Goal: Transaction & Acquisition: Purchase product/service

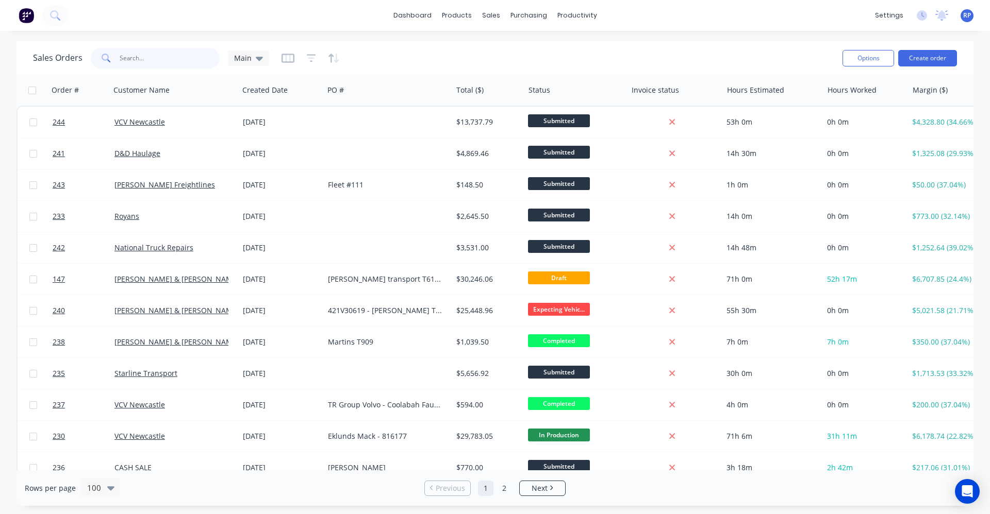
click at [176, 54] on input "text" at bounding box center [170, 58] width 101 height 21
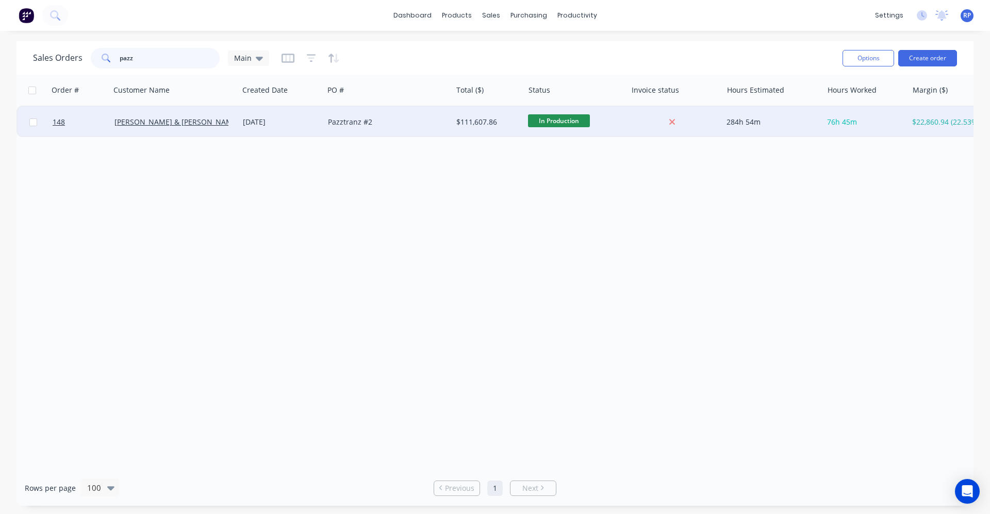
type input "pazz"
click at [214, 126] on div "[PERSON_NAME] & [PERSON_NAME] Newcastle" at bounding box center [171, 122] width 114 height 10
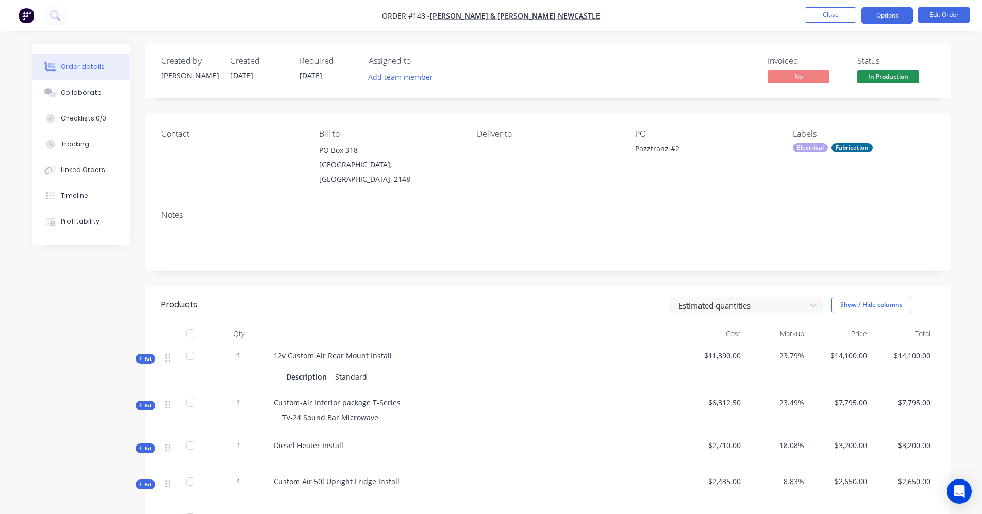
click at [874, 23] on button "Options" at bounding box center [887, 15] width 52 height 16
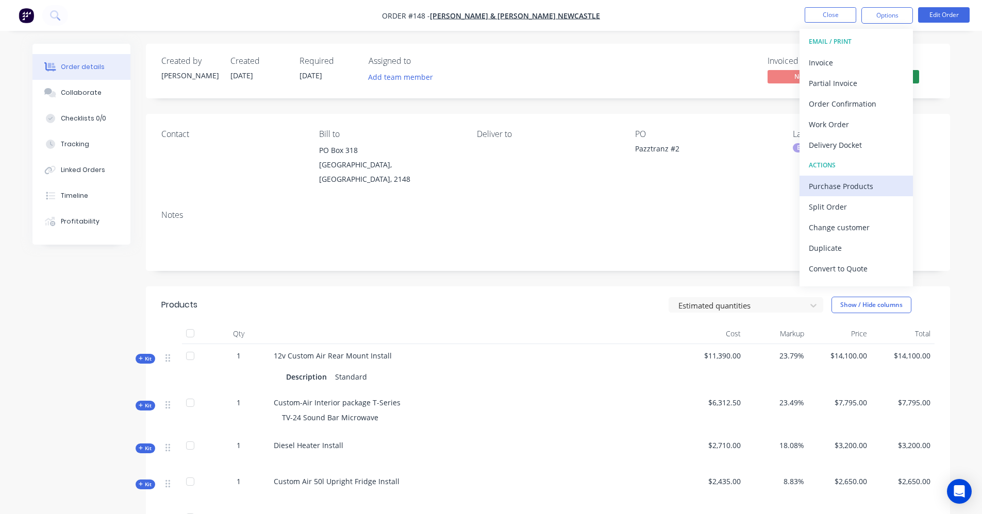
click at [852, 186] on div "Purchase Products" at bounding box center [856, 186] width 95 height 15
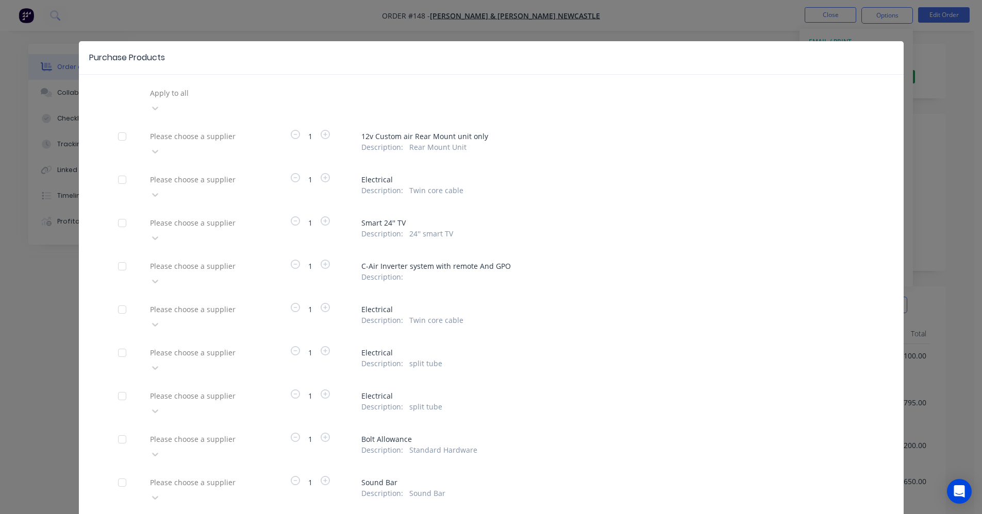
click at [949, 58] on div "Purchase Products Apply to all Please choose a supplier 1 12v Custom air Rear M…" at bounding box center [491, 257] width 982 height 514
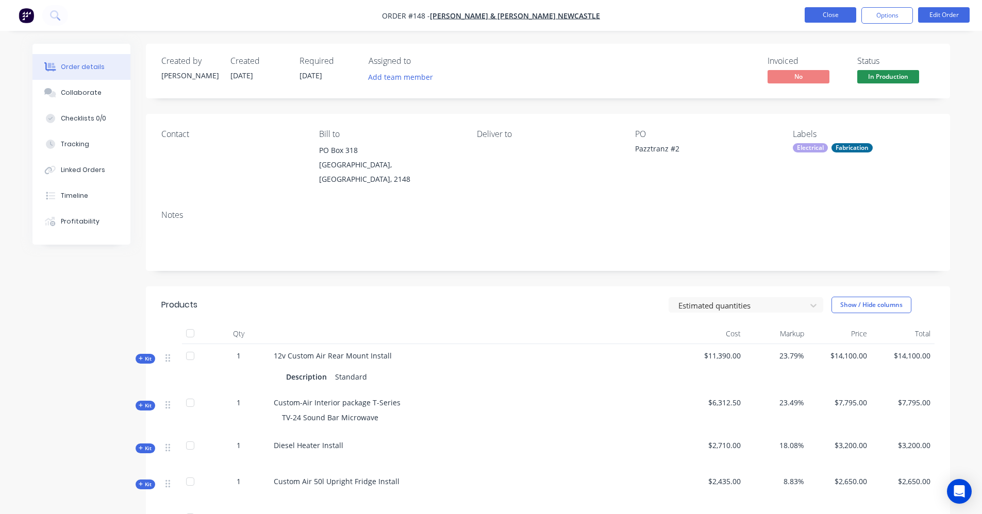
click at [836, 13] on button "Close" at bounding box center [831, 14] width 52 height 15
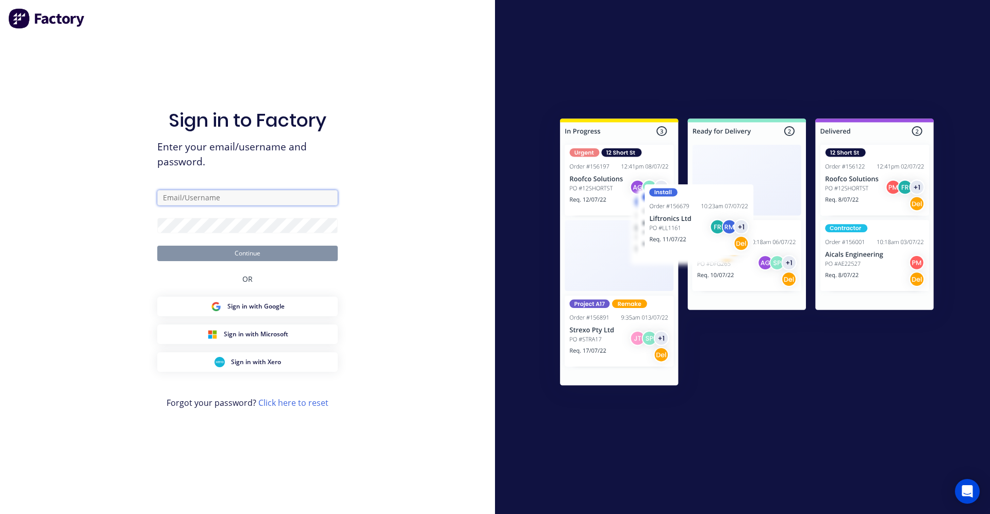
type input "[EMAIL_ADDRESS][DOMAIN_NAME]"
click at [295, 251] on button "Continue" at bounding box center [247, 253] width 180 height 15
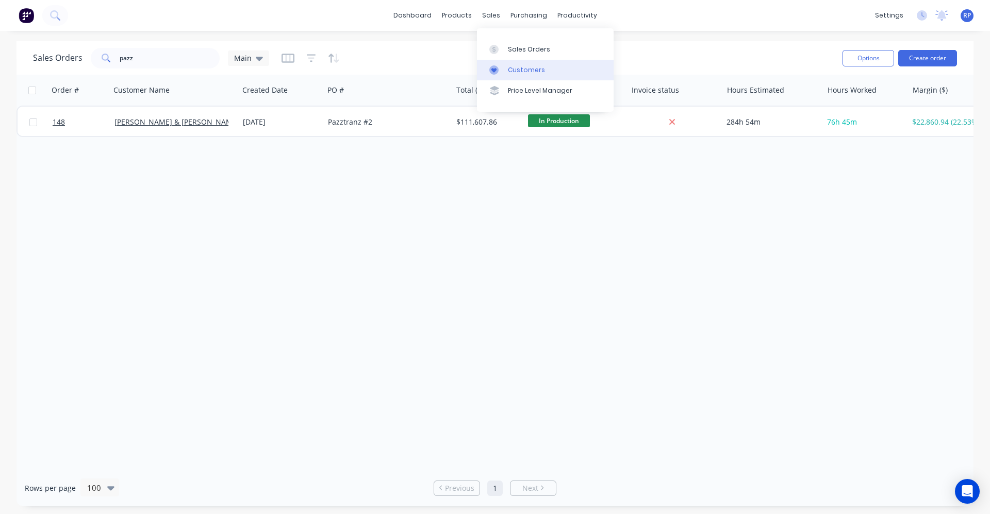
click at [520, 66] on div "Customers" at bounding box center [526, 69] width 37 height 9
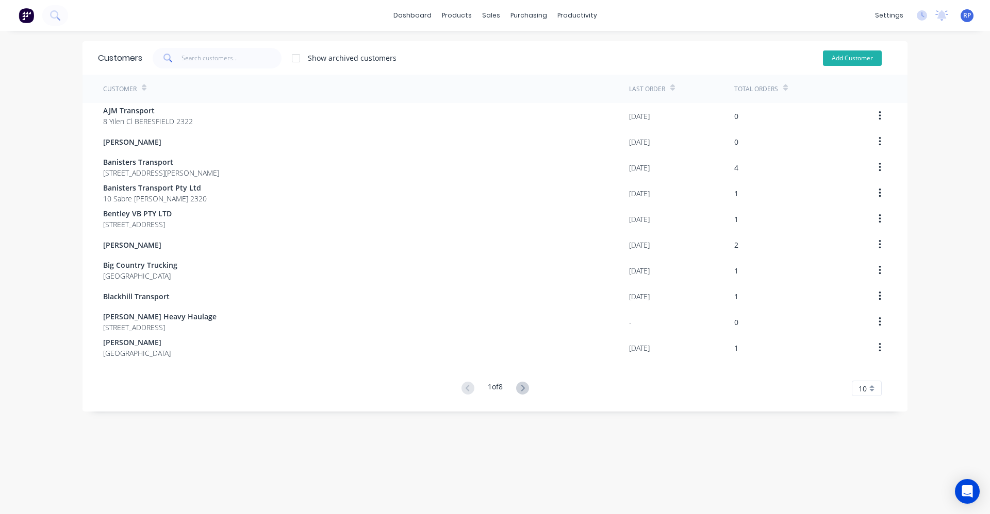
click at [840, 55] on button "Add Customer" at bounding box center [852, 58] width 59 height 15
select select "AU"
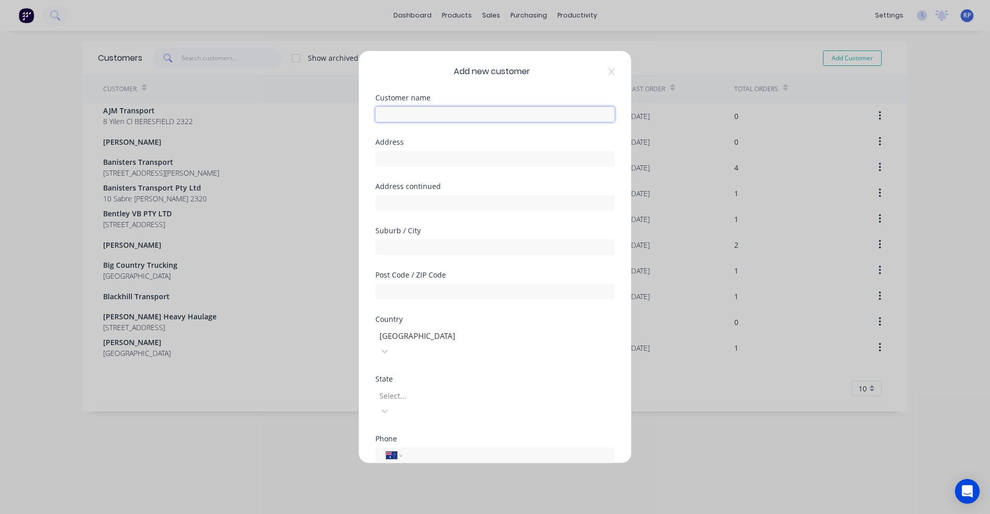
click at [483, 108] on input "text" at bounding box center [494, 114] width 239 height 15
click at [608, 73] on icon at bounding box center [611, 71] width 6 height 7
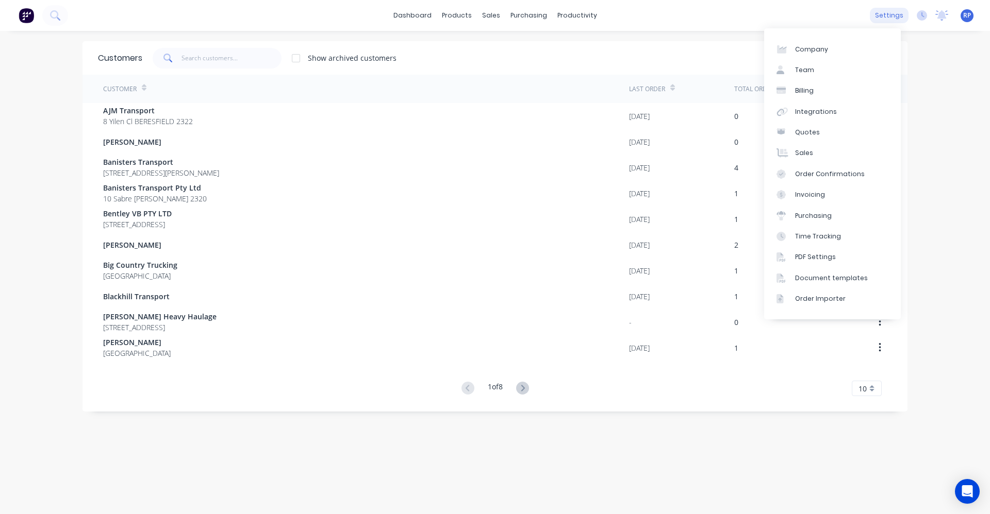
click at [871, 17] on div "settings" at bounding box center [889, 15] width 39 height 15
click at [806, 54] on div "Company" at bounding box center [811, 49] width 33 height 9
select select "AU"
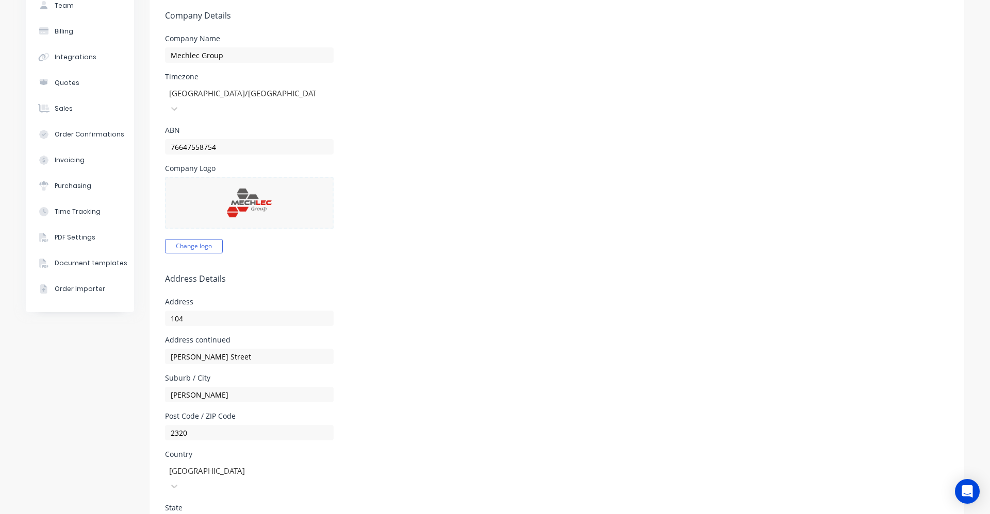
scroll to position [69, 0]
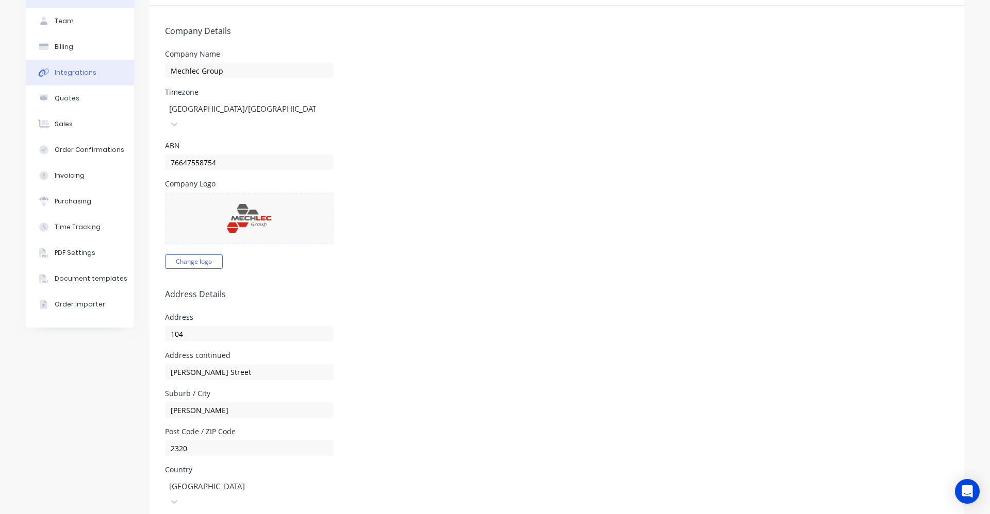
click at [93, 71] on button "Integrations" at bounding box center [80, 73] width 108 height 26
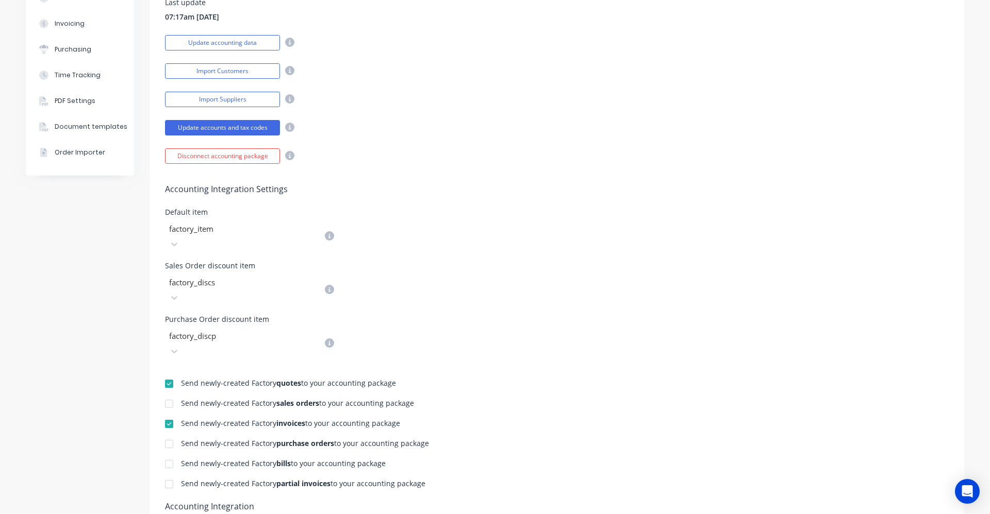
scroll to position [203, 0]
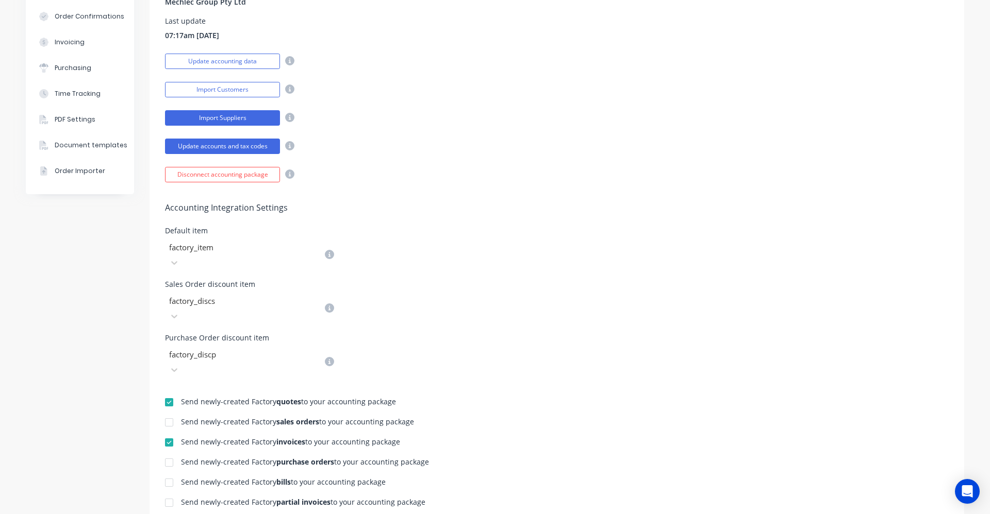
click at [234, 118] on button "Import Suppliers" at bounding box center [222, 117] width 115 height 15
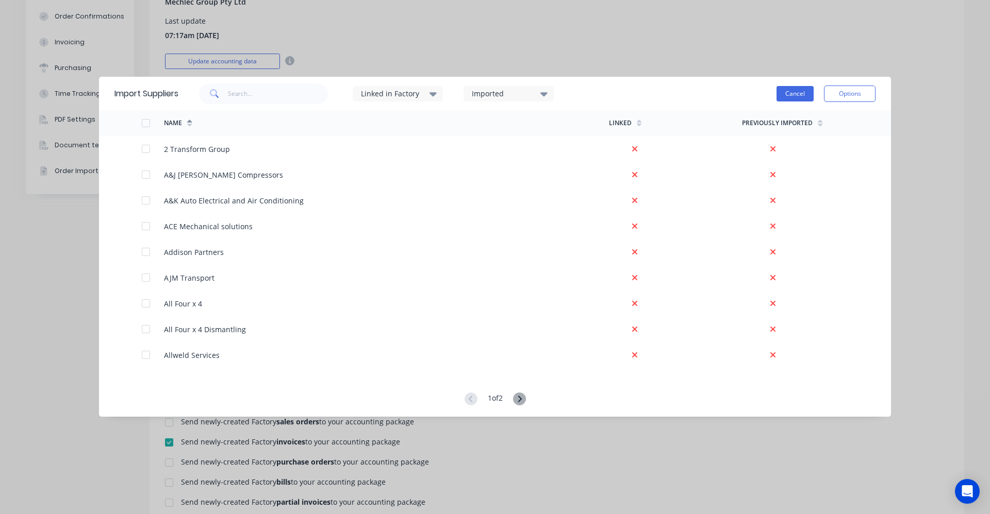
click at [788, 94] on button "Cancel" at bounding box center [794, 93] width 37 height 15
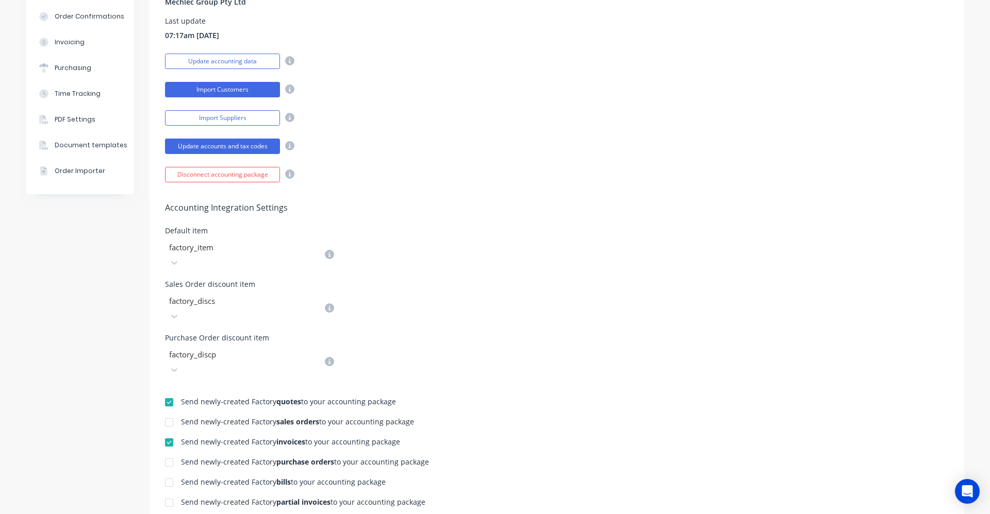
click at [215, 92] on button "Import Customers" at bounding box center [222, 89] width 115 height 15
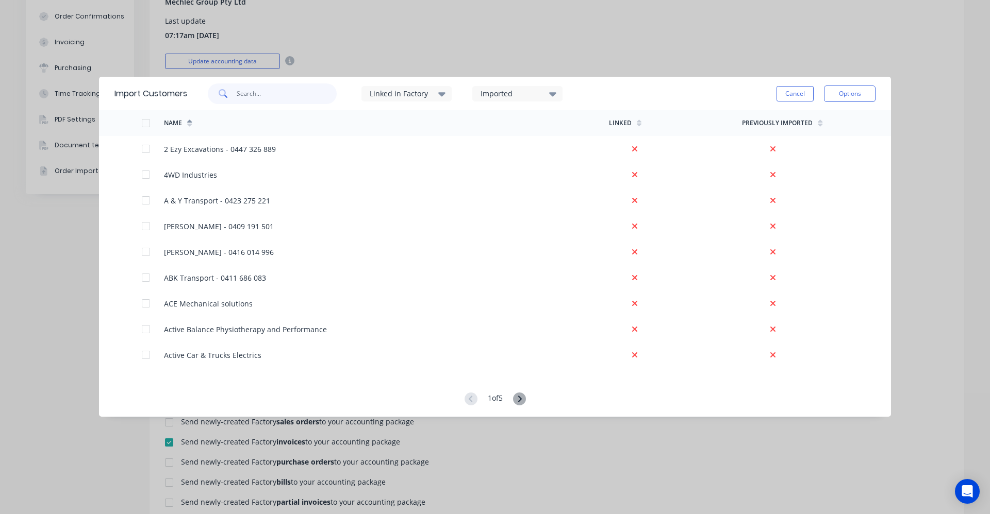
click at [248, 96] on input "text" at bounding box center [287, 94] width 101 height 21
click at [791, 96] on button "Cancel" at bounding box center [794, 93] width 37 height 15
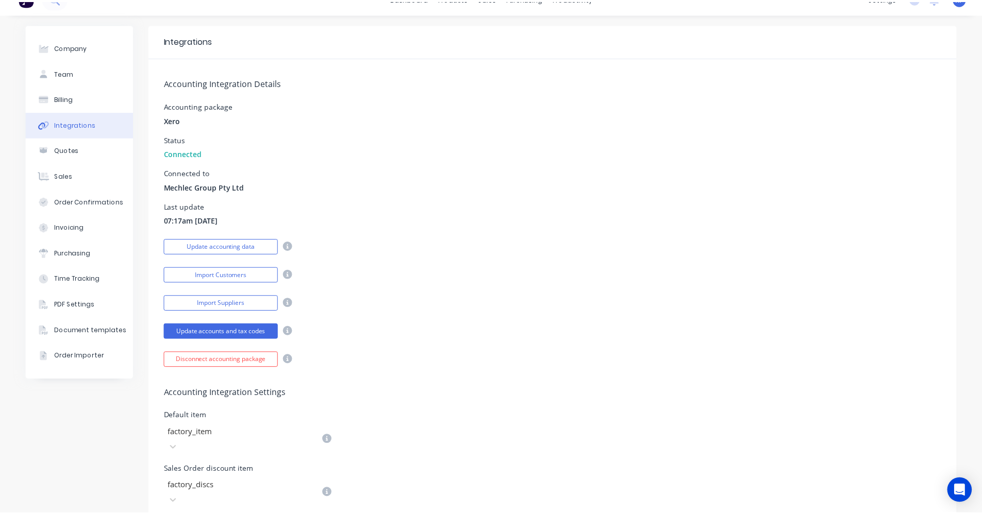
scroll to position [0, 0]
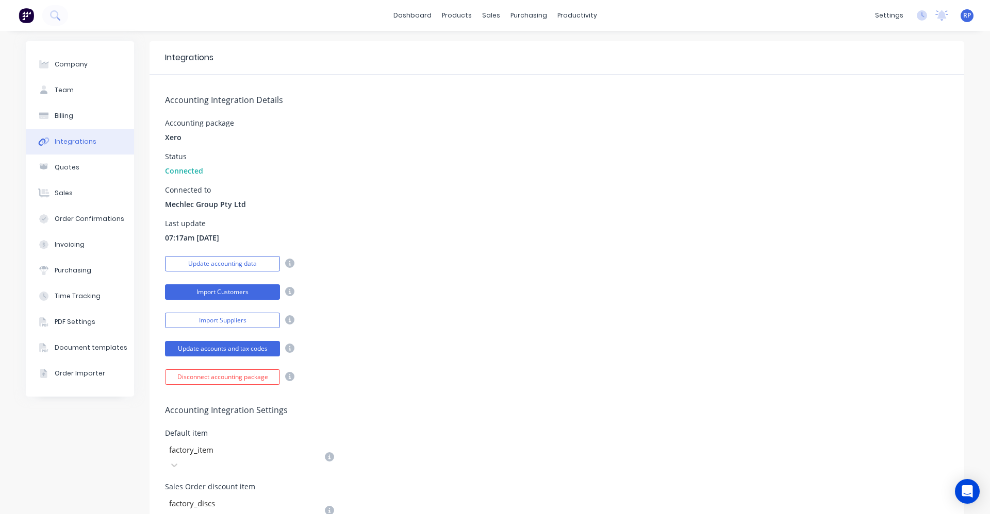
click at [214, 298] on button "Import Customers" at bounding box center [222, 292] width 115 height 15
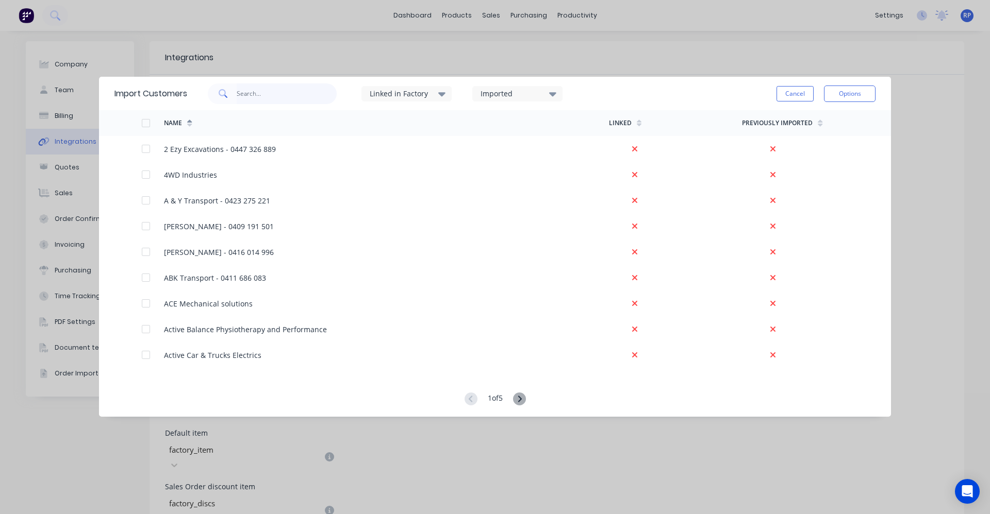
click at [250, 95] on input "text" at bounding box center [287, 94] width 101 height 21
type input "rober"
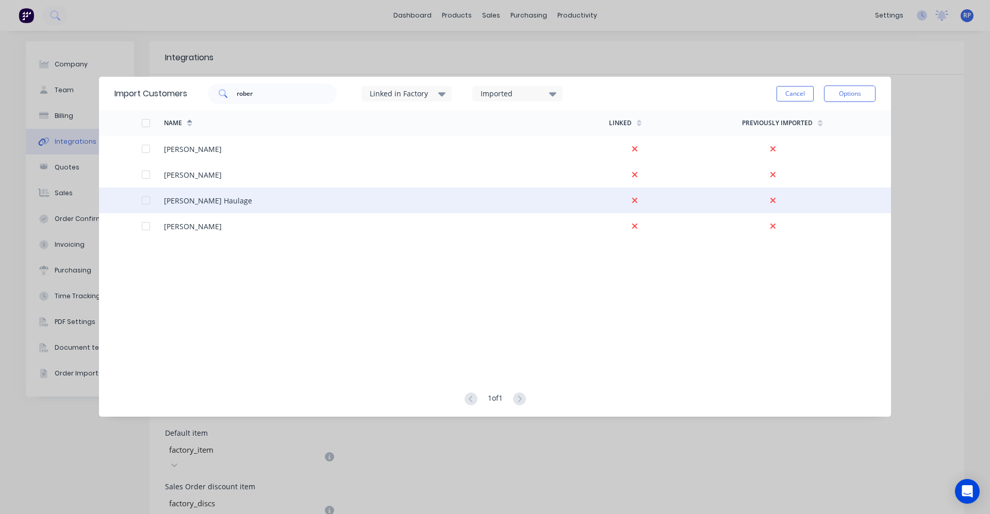
click at [236, 202] on div "[PERSON_NAME] Haulage" at bounding box center [386, 201] width 444 height 26
click at [144, 200] on div at bounding box center [146, 200] width 21 height 21
click at [851, 96] on button "Options" at bounding box center [850, 94] width 52 height 16
click at [850, 119] on div "Import selected customers" at bounding box center [826, 123] width 79 height 26
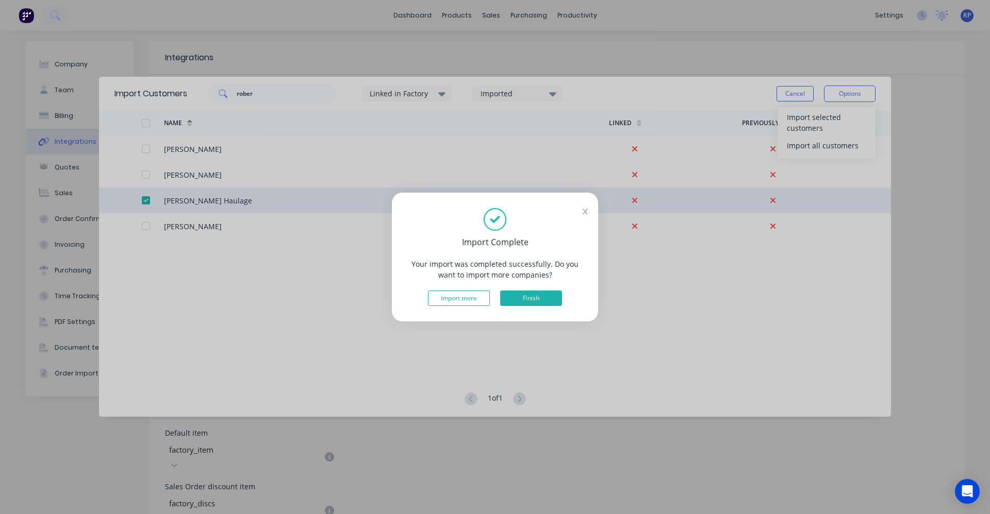
click at [522, 299] on button "Finish" at bounding box center [531, 298] width 62 height 15
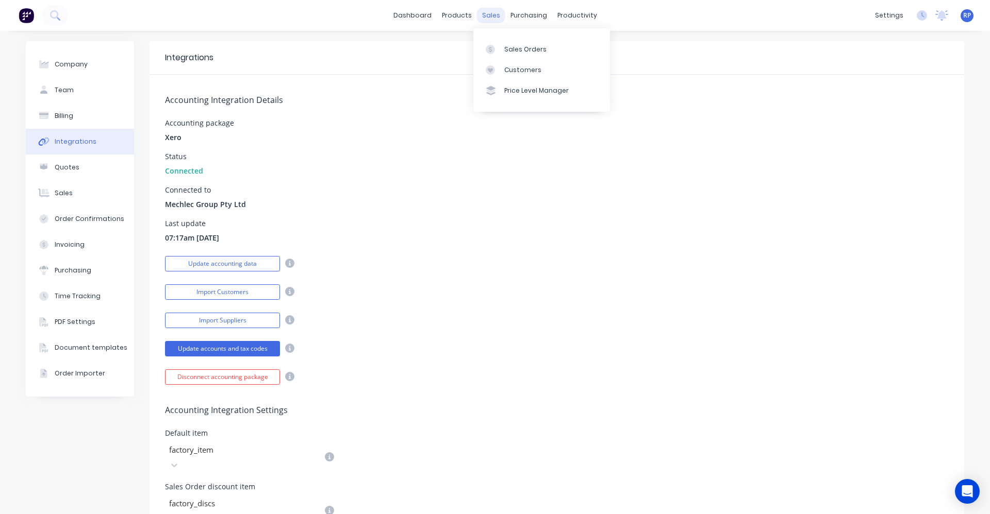
click at [485, 20] on div "sales" at bounding box center [491, 15] width 28 height 15
click at [511, 53] on div "Sales Orders" at bounding box center [525, 49] width 42 height 9
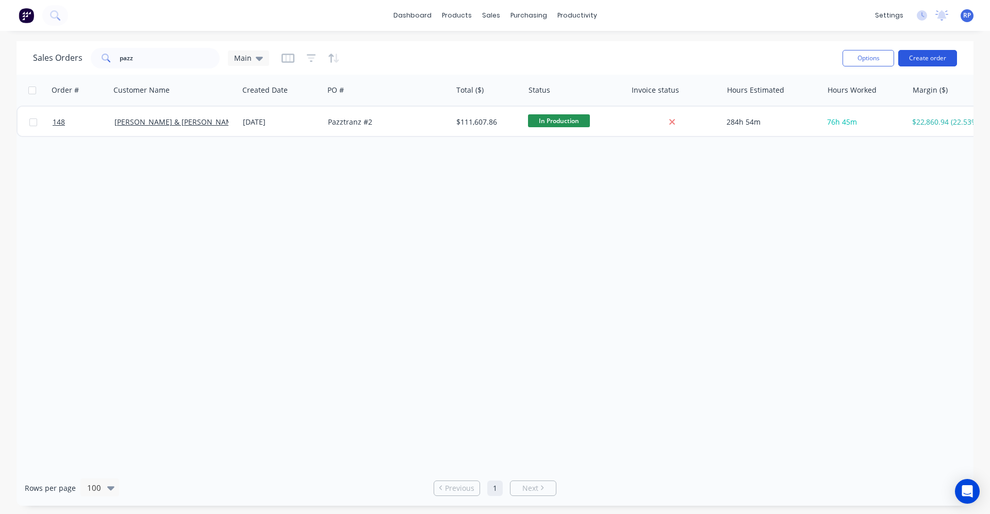
click at [941, 56] on button "Create order" at bounding box center [927, 58] width 59 height 16
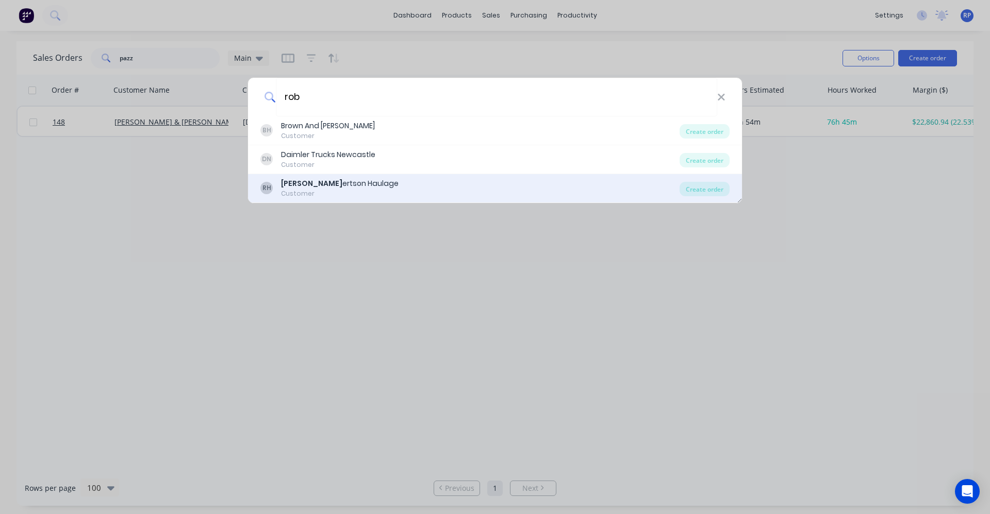
type input "rob"
click at [386, 179] on div "RH Rob ertson Haulage Customer" at bounding box center [469, 188] width 419 height 20
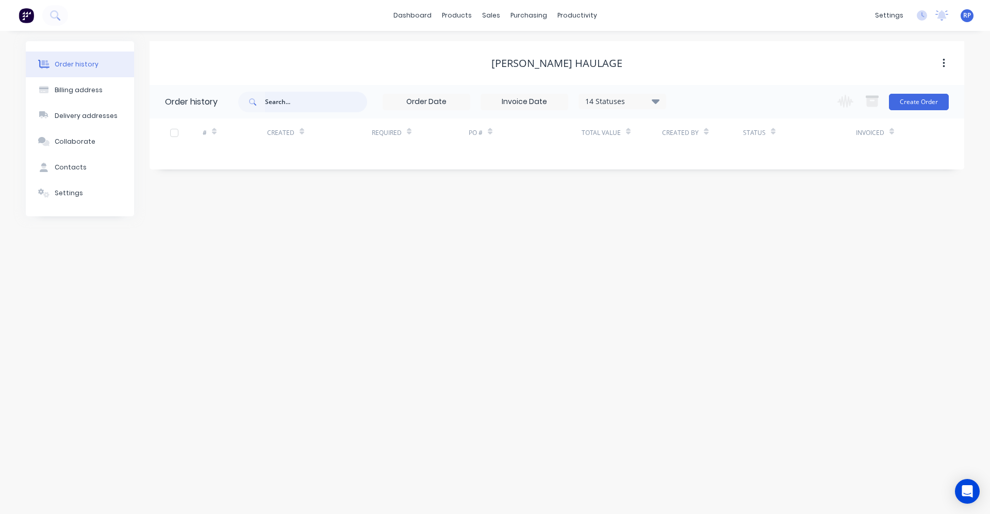
click at [310, 103] on input "text" at bounding box center [316, 102] width 102 height 21
click at [903, 103] on button "Create Order" at bounding box center [919, 102] width 60 height 16
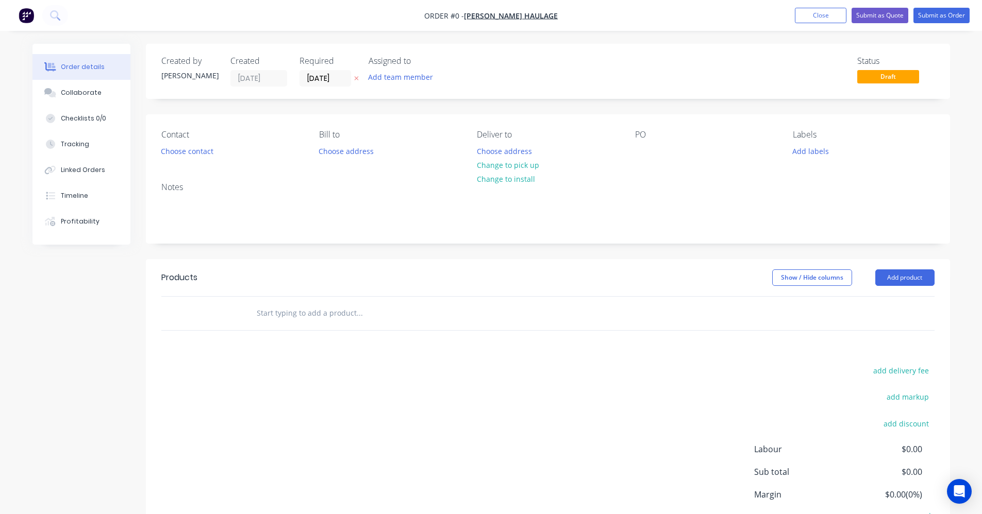
click at [363, 315] on input "text" at bounding box center [359, 313] width 206 height 21
click at [353, 321] on input "text" at bounding box center [359, 313] width 206 height 21
click at [448, 324] on div at bounding box center [429, 314] width 371 height 34
click at [922, 273] on button "Add product" at bounding box center [904, 278] width 59 height 16
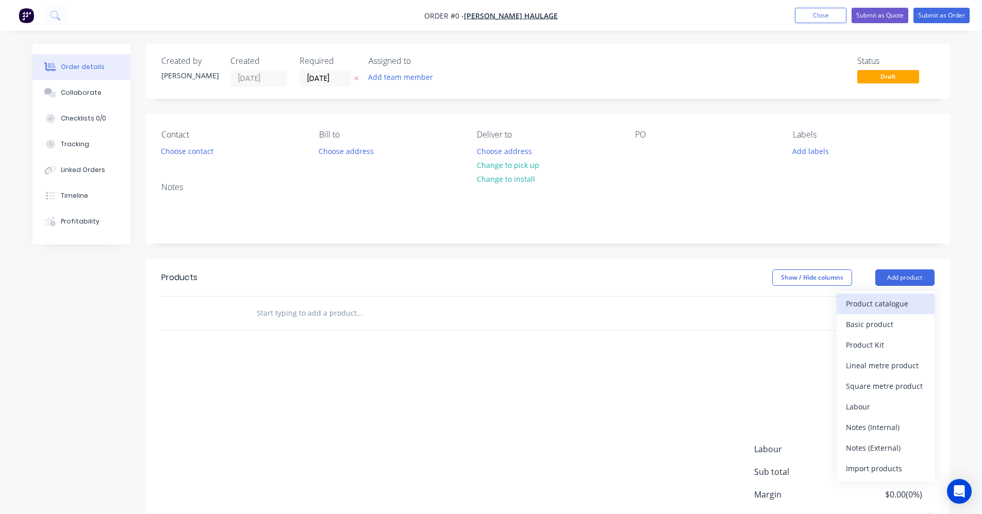
click at [871, 302] on div "Product catalogue" at bounding box center [885, 303] width 79 height 15
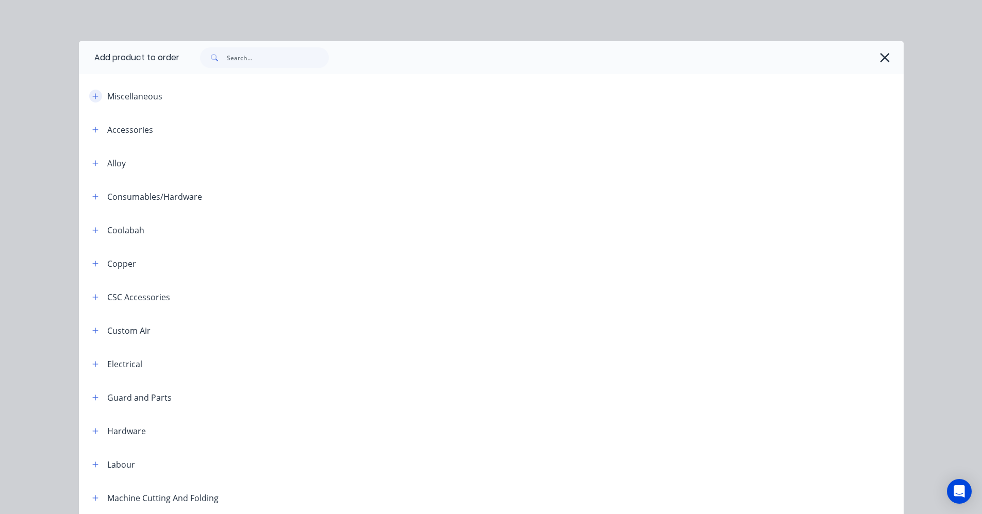
click at [89, 97] on button "button" at bounding box center [95, 96] width 13 height 13
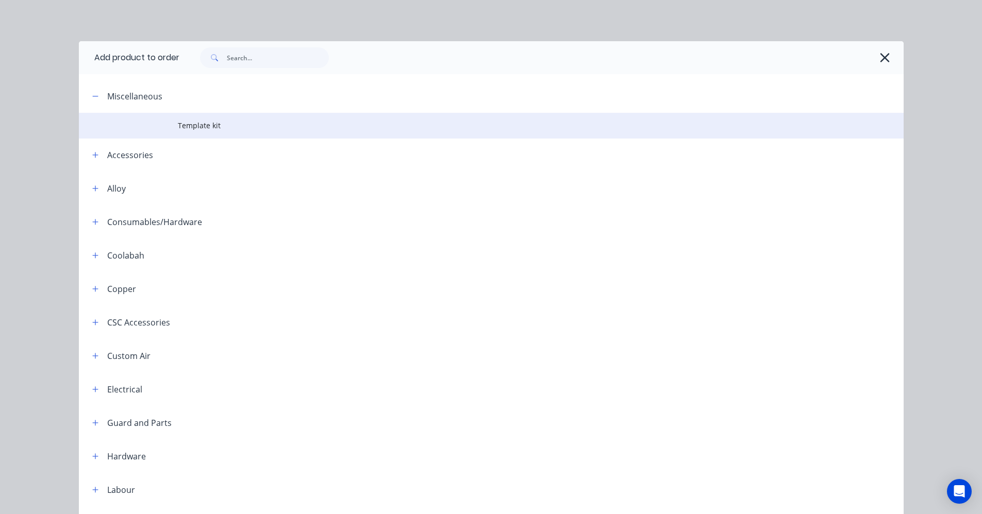
click at [172, 137] on td at bounding box center [128, 126] width 99 height 26
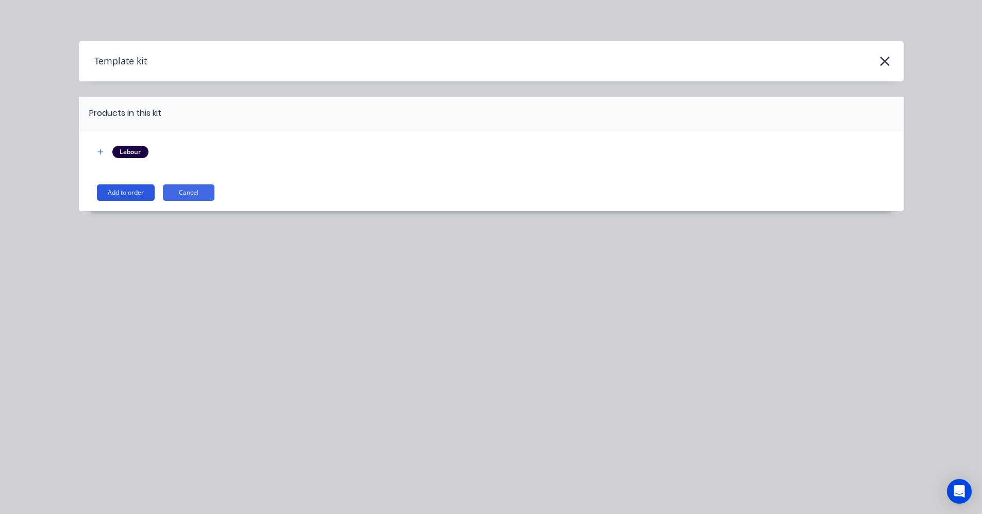
click at [130, 188] on button "Add to order" at bounding box center [126, 193] width 58 height 16
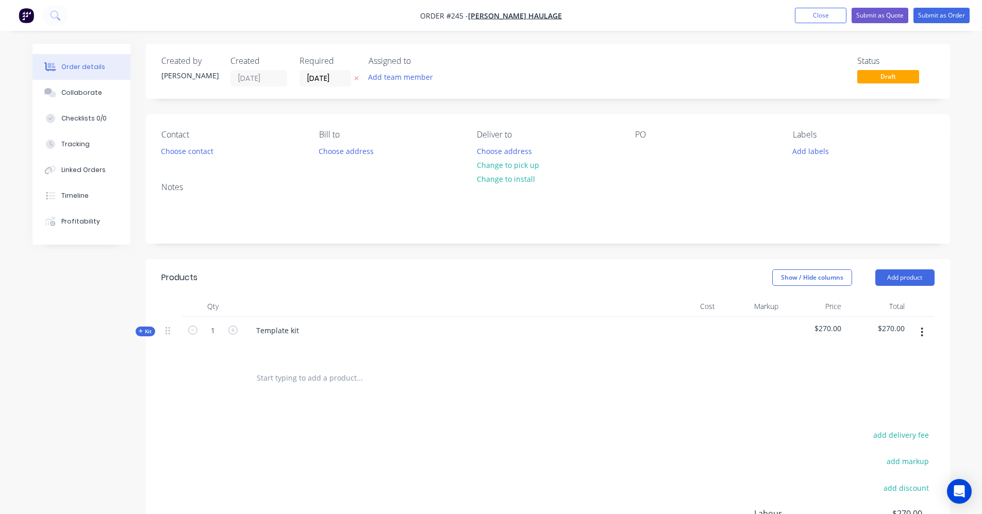
click at [142, 332] on icon "button" at bounding box center [141, 331] width 5 height 5
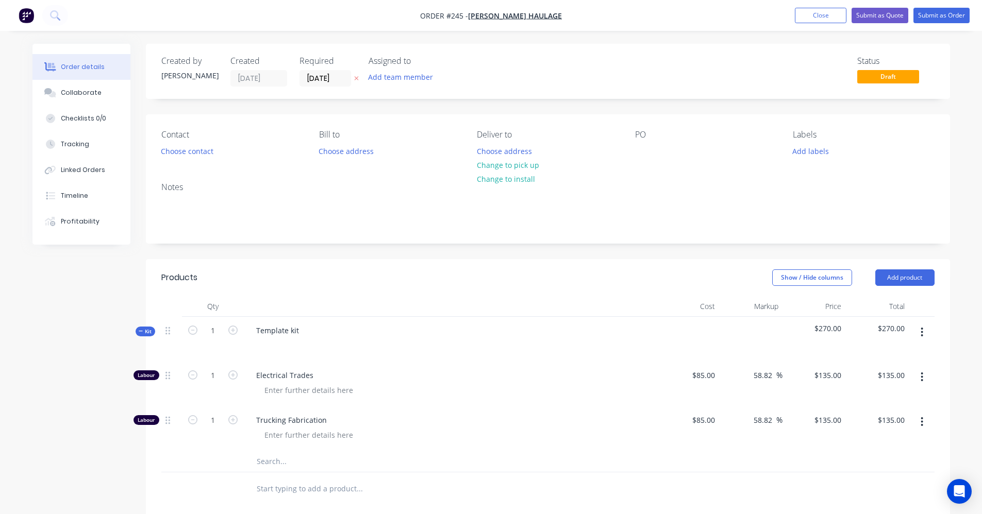
click at [915, 423] on button "button" at bounding box center [922, 422] width 24 height 19
click at [873, 498] on button "Delete" at bounding box center [886, 490] width 98 height 21
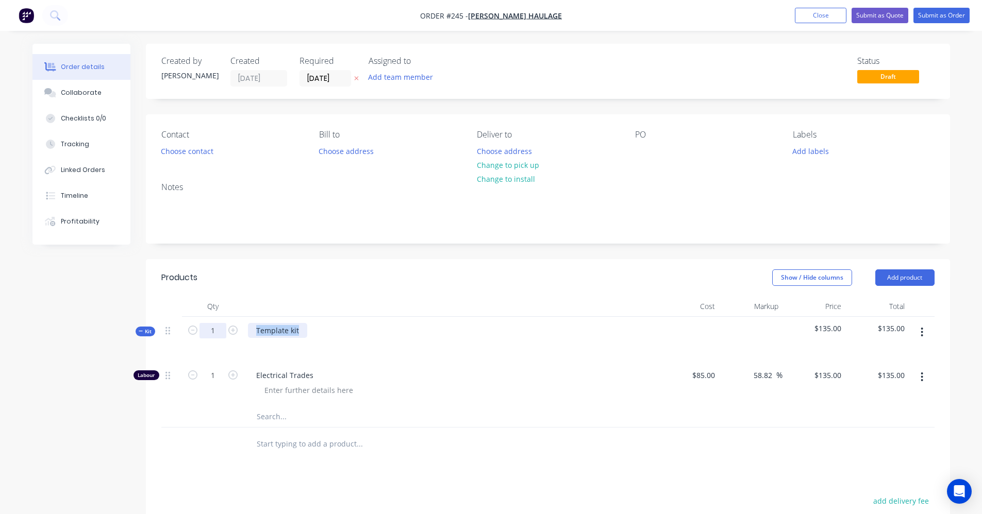
drag, startPoint x: 314, startPoint y: 333, endPoint x: 223, endPoint y: 336, distance: 90.7
click at [224, 336] on div "Kit 1 Template kit $135.00 $135.00" at bounding box center [547, 339] width 773 height 45
click at [332, 332] on div "Dignose [MEDICAL_DATA] issue" at bounding box center [309, 330] width 123 height 15
drag, startPoint x: 335, startPoint y: 331, endPoint x: 342, endPoint y: 353, distance: 22.3
click at [336, 331] on div "Diagnose [MEDICAL_DATA] issue" at bounding box center [311, 330] width 127 height 15
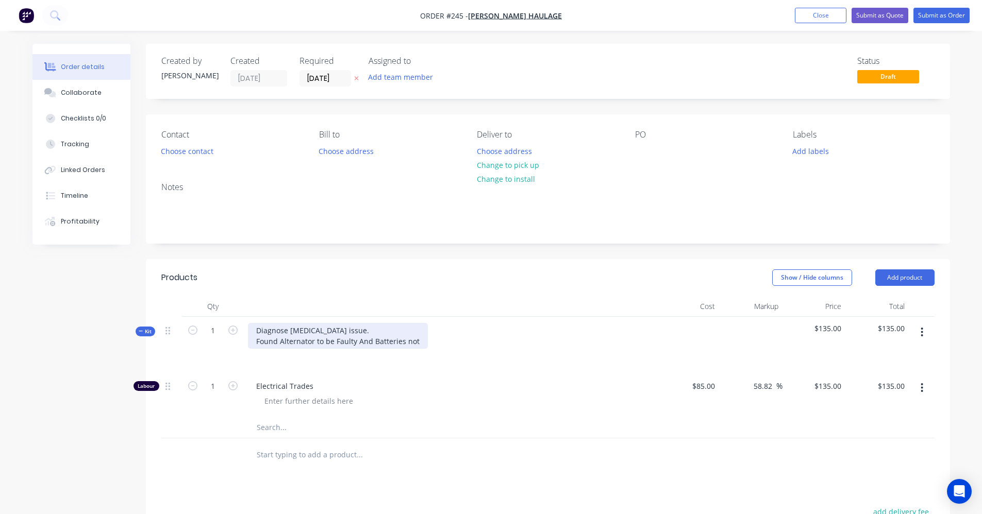
click at [363, 341] on div "Diagnose [MEDICAL_DATA] issue. Found Alternator to be Faulty And Batteries not" at bounding box center [338, 336] width 180 height 26
click at [416, 341] on div "Diagnose [MEDICAL_DATA] issue. Found Alternator to be Faulty and Batteries not" at bounding box center [337, 336] width 179 height 26
click at [422, 339] on div "Diagnose [MEDICAL_DATA] issue. Found Alternator to be Faulty and Batteries not …" at bounding box center [352, 336] width 208 height 26
click at [448, 341] on div "Diagnose [MEDICAL_DATA] issue. Found Alternator to be Faulty and Batteries not …" at bounding box center [352, 336] width 208 height 26
click at [467, 342] on div "Diagnose [MEDICAL_DATA] issue. Found Alternator to be Faulty and Batteries not …" at bounding box center [364, 336] width 233 height 26
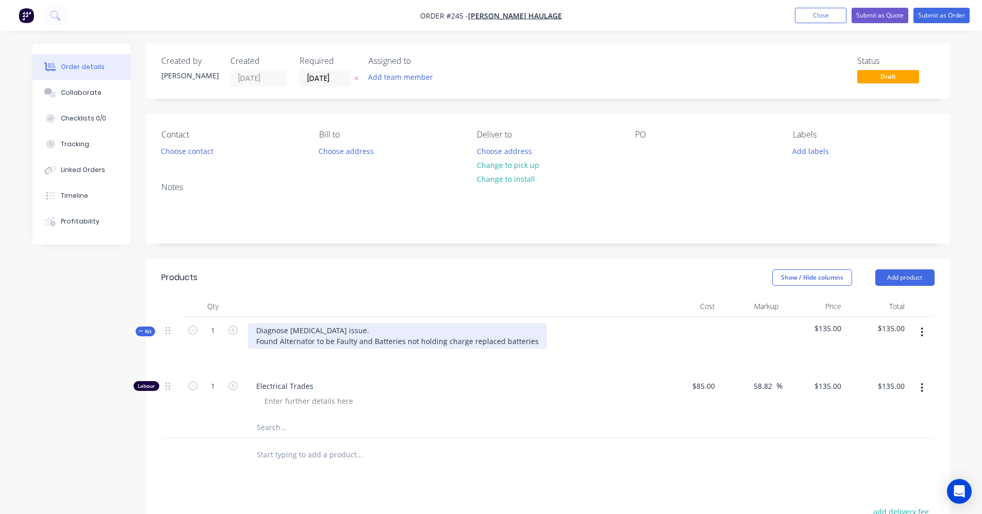
click at [499, 339] on div "Diagnose [MEDICAL_DATA] issue. Found Alternator to be Faulty and Batteries not …" at bounding box center [397, 336] width 299 height 26
click at [338, 341] on div "Diagnose [MEDICAL_DATA] issue. Found Alternator to be Faulty and Batteries not …" at bounding box center [423, 336] width 351 height 26
click at [373, 342] on div "Diagnose [MEDICAL_DATA] issue. Found Alternator to be faulty and Batteries not …" at bounding box center [423, 336] width 350 height 26
click at [283, 344] on div "Diagnose [MEDICAL_DATA] issue. Found Alternator to be faulty and batteries not …" at bounding box center [423, 336] width 350 height 26
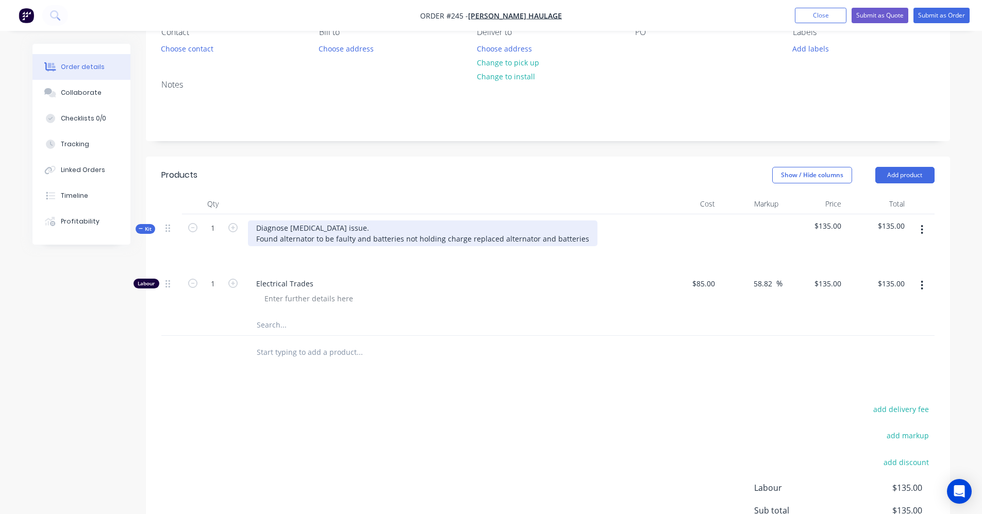
scroll to position [103, 0]
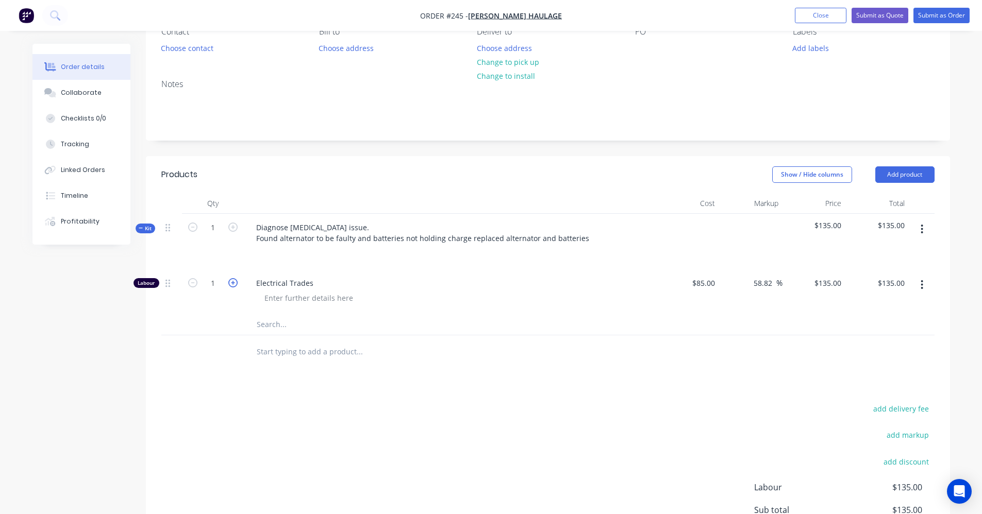
click at [235, 286] on icon "button" at bounding box center [232, 282] width 9 height 9
type input "2"
type input "$270.00"
click at [235, 286] on icon "button" at bounding box center [232, 282] width 9 height 9
type input "3"
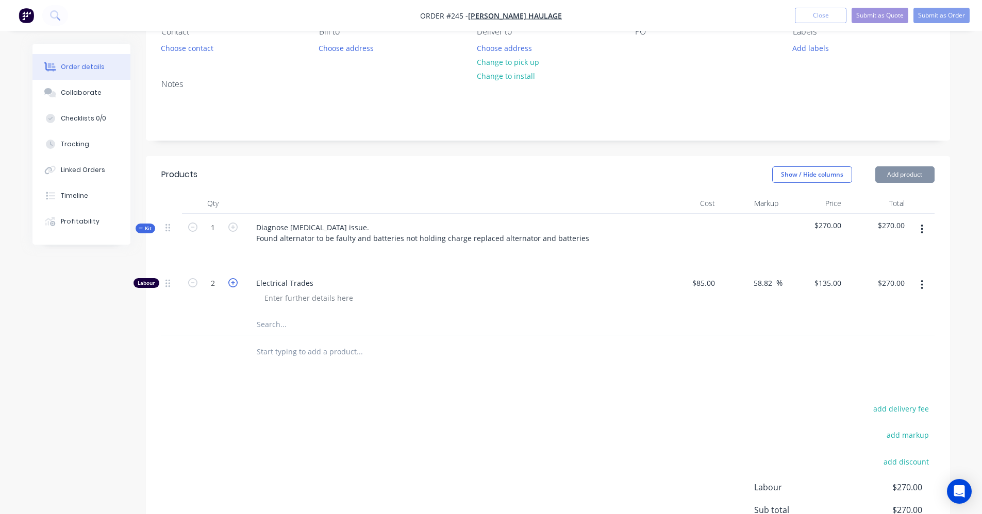
type input "$405.00"
click at [235, 286] on icon "button" at bounding box center [232, 282] width 9 height 9
type input "4"
type input "$540.00"
click at [235, 286] on icon "button" at bounding box center [232, 282] width 9 height 9
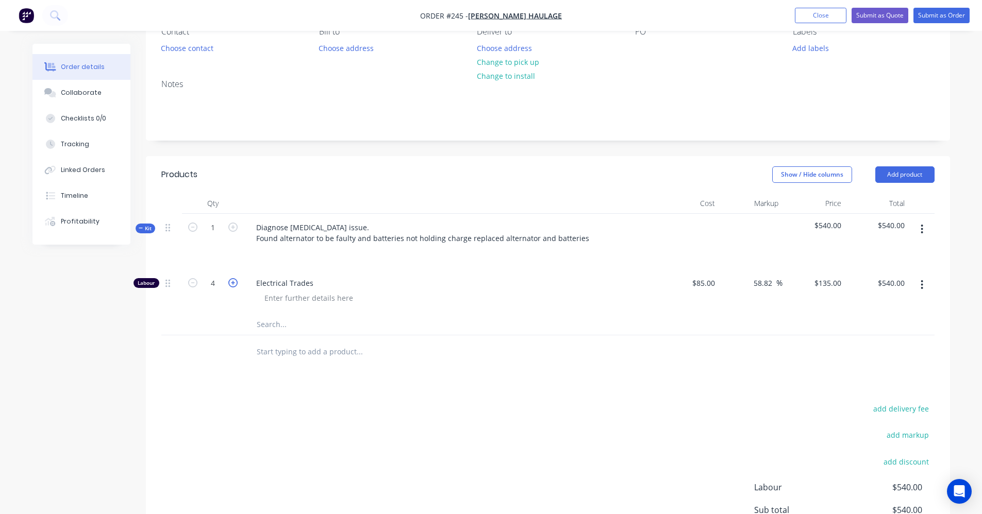
type input "5"
type input "$675.00"
click at [235, 286] on icon "button" at bounding box center [232, 282] width 9 height 9
type input "6"
type input "$810.00"
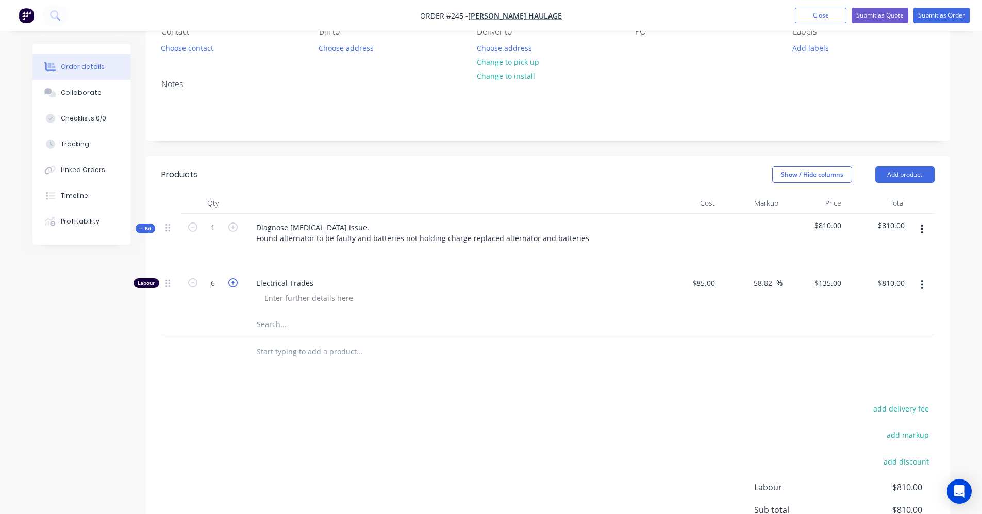
click at [235, 286] on icon "button" at bounding box center [232, 282] width 9 height 9
type input "7"
type input "$945.00"
click at [280, 328] on input "text" at bounding box center [359, 324] width 206 height 21
click at [922, 228] on icon "button" at bounding box center [922, 229] width 3 height 11
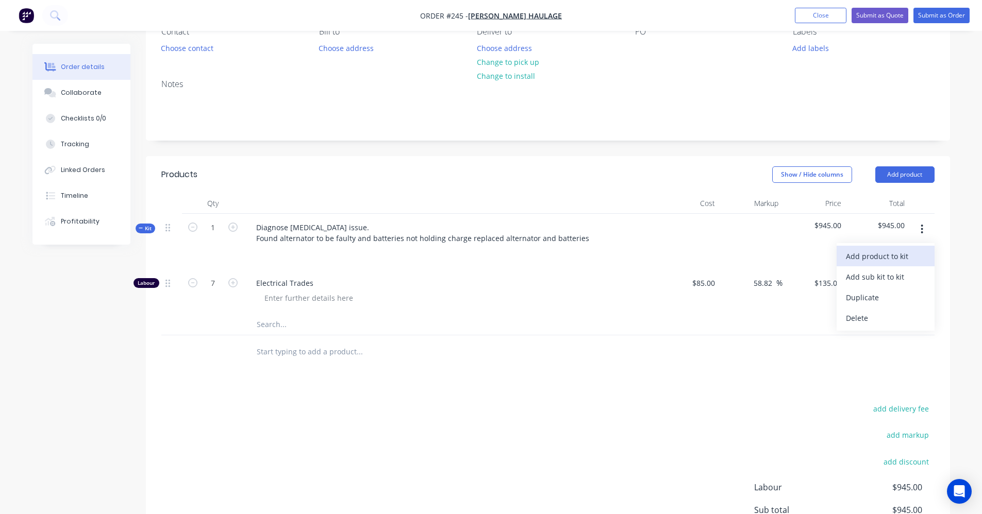
click at [886, 262] on div "Add product to kit" at bounding box center [885, 256] width 79 height 15
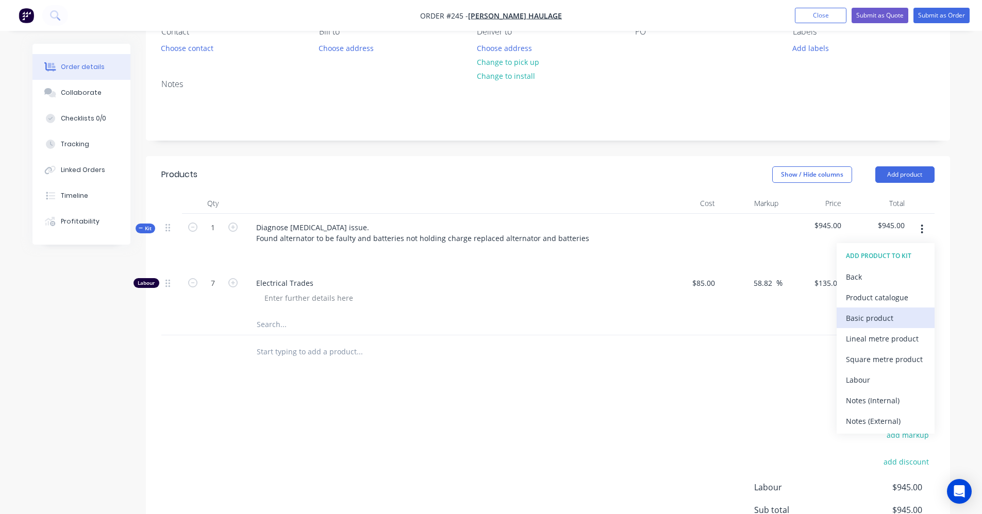
click at [891, 325] on div "Basic product" at bounding box center [885, 318] width 79 height 15
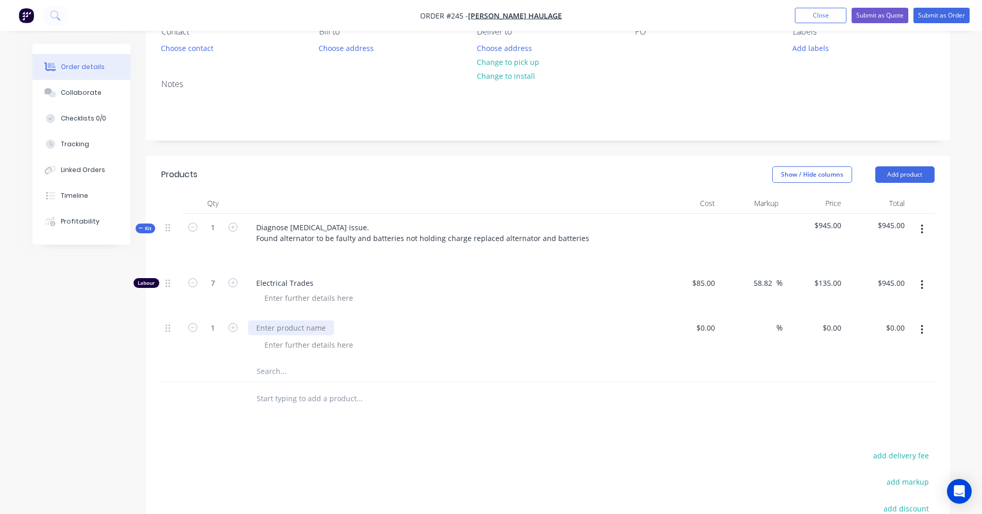
click at [318, 327] on div at bounding box center [291, 328] width 86 height 15
click at [270, 330] on div "12v Batter" at bounding box center [274, 328] width 52 height 15
click at [282, 328] on div "12v 720ccaBatter" at bounding box center [285, 328] width 75 height 15
click at [316, 328] on div "12v 720 cca Batter" at bounding box center [287, 328] width 79 height 15
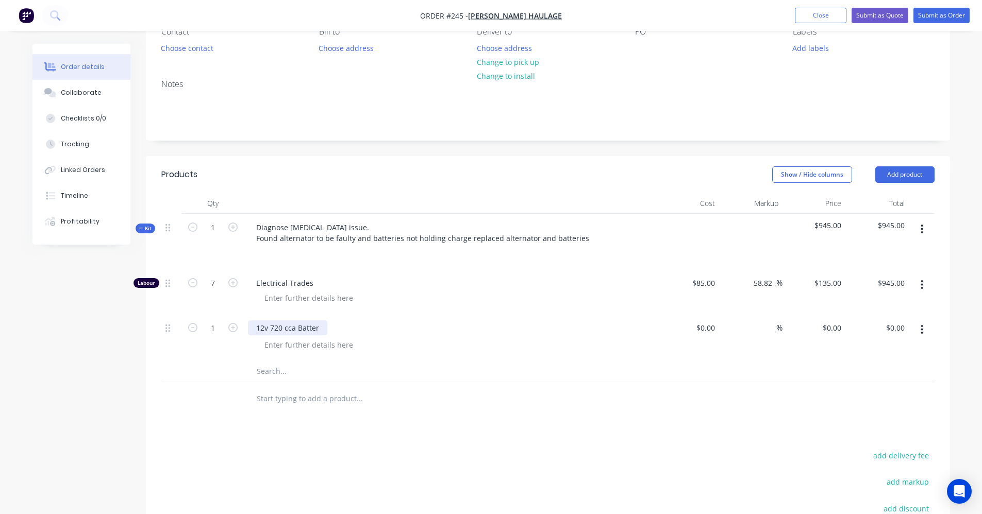
click at [319, 328] on div "12v 720 cca Batter" at bounding box center [287, 328] width 79 height 15
click at [307, 346] on div at bounding box center [308, 345] width 105 height 15
drag, startPoint x: 293, startPoint y: 328, endPoint x: 285, endPoint y: 330, distance: 8.5
click at [285, 330] on div "12v 720 cca Battery" at bounding box center [289, 328] width 83 height 15
click at [705, 328] on div at bounding box center [711, 328] width 16 height 15
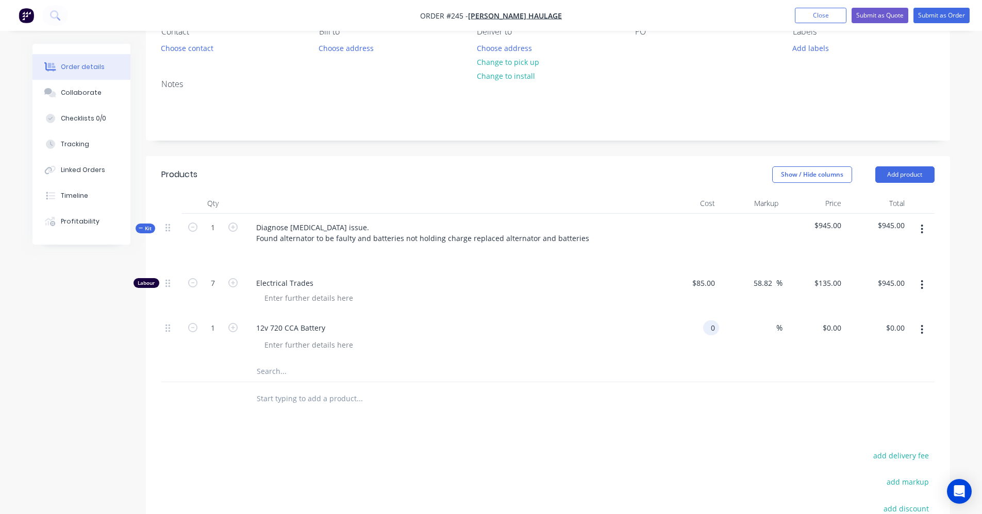
click at [705, 328] on div "0" at bounding box center [711, 328] width 16 height 15
type input "$237.00"
click at [765, 329] on input at bounding box center [770, 328] width 12 height 15
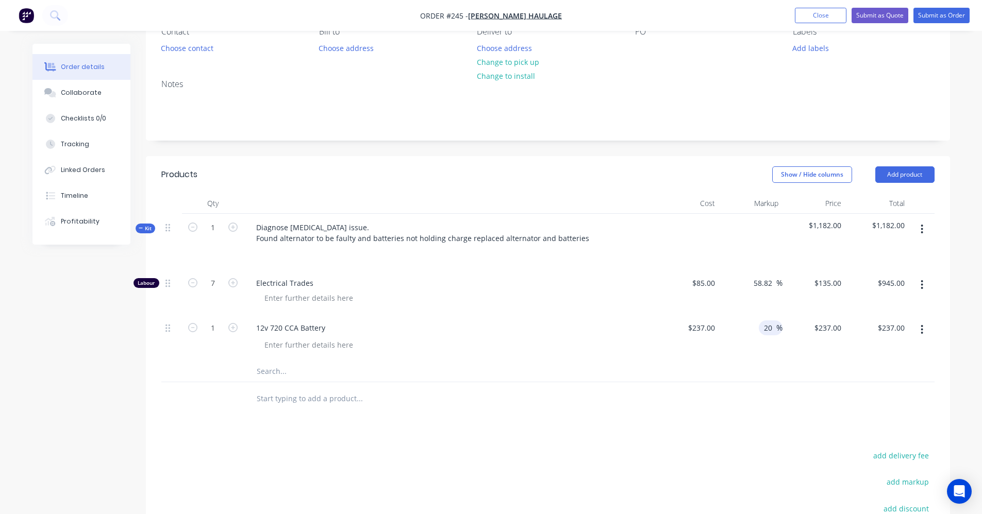
type input "20"
type input "$284.40"
click at [778, 354] on div "20 20 %" at bounding box center [750, 337] width 63 height 47
click at [768, 327] on input "20" at bounding box center [769, 328] width 13 height 15
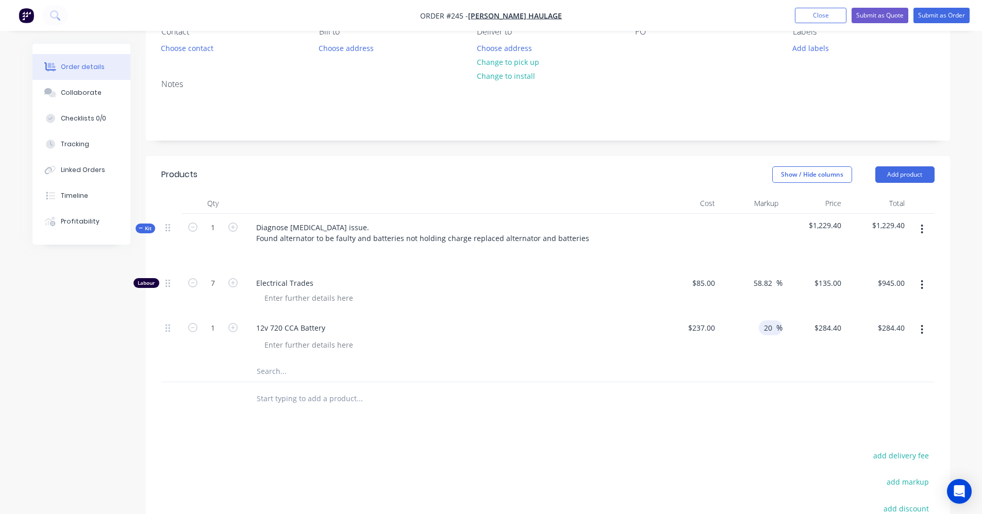
click at [772, 324] on input "20" at bounding box center [769, 328] width 13 height 15
type input "25"
type input "$296.25"
click at [788, 354] on div "$296.25 $296.25" at bounding box center [813, 337] width 63 height 47
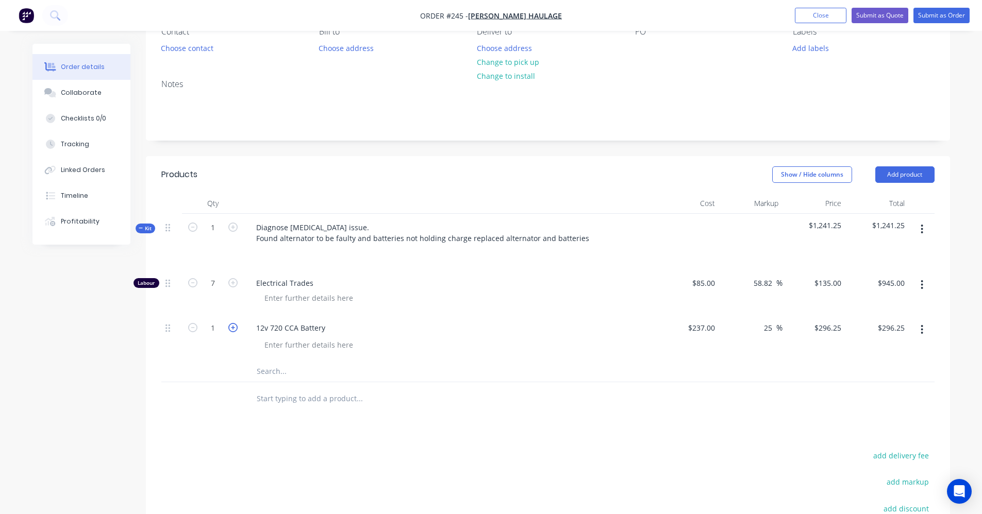
click at [234, 328] on icon "button" at bounding box center [232, 327] width 9 height 9
type input "2"
type input "$592.50"
click at [234, 328] on icon "button" at bounding box center [232, 327] width 9 height 9
type input "3"
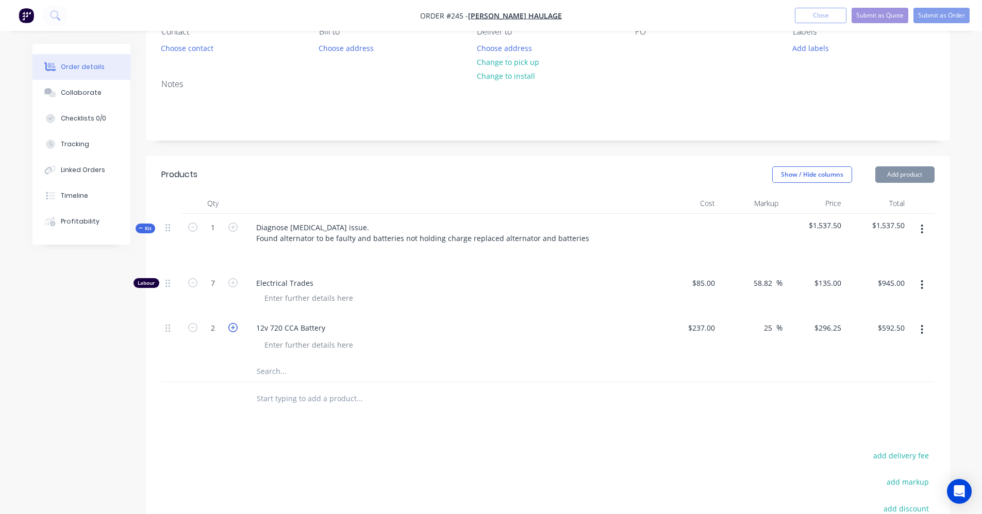
type input "$888.75"
click at [234, 328] on icon "button" at bounding box center [232, 327] width 9 height 9
type input "4"
type input "$1,185.00"
click at [921, 231] on icon "button" at bounding box center [922, 229] width 3 height 11
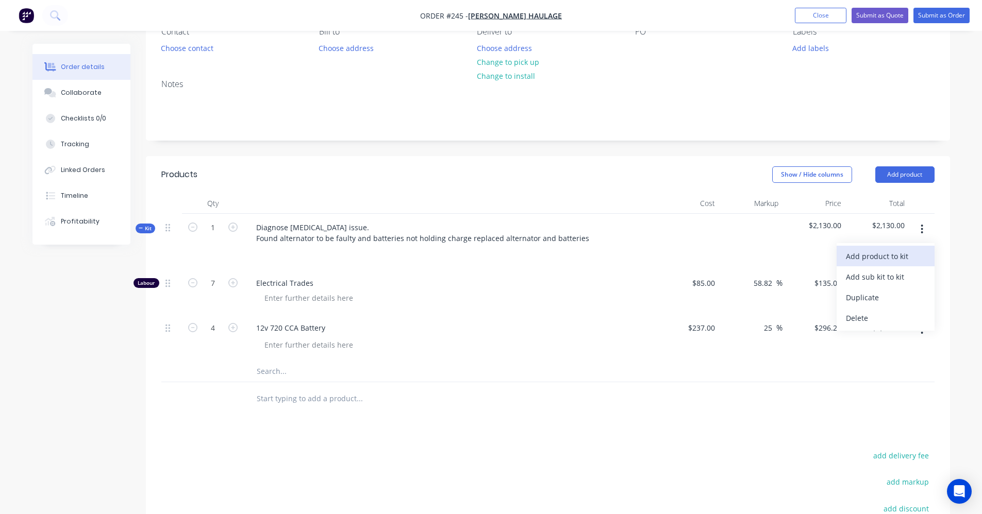
click at [909, 260] on div "Add product to kit" at bounding box center [885, 256] width 79 height 15
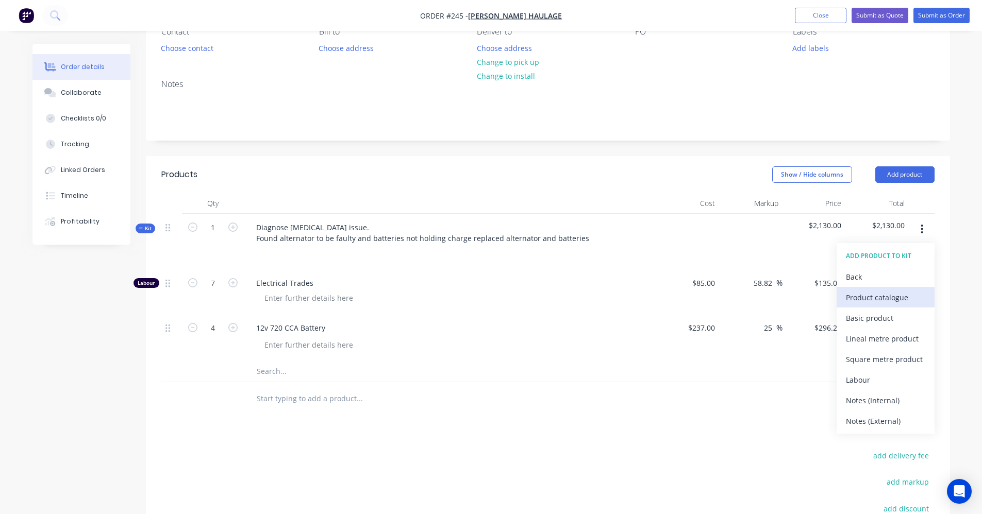
click at [900, 303] on div "Product catalogue" at bounding box center [885, 297] width 79 height 15
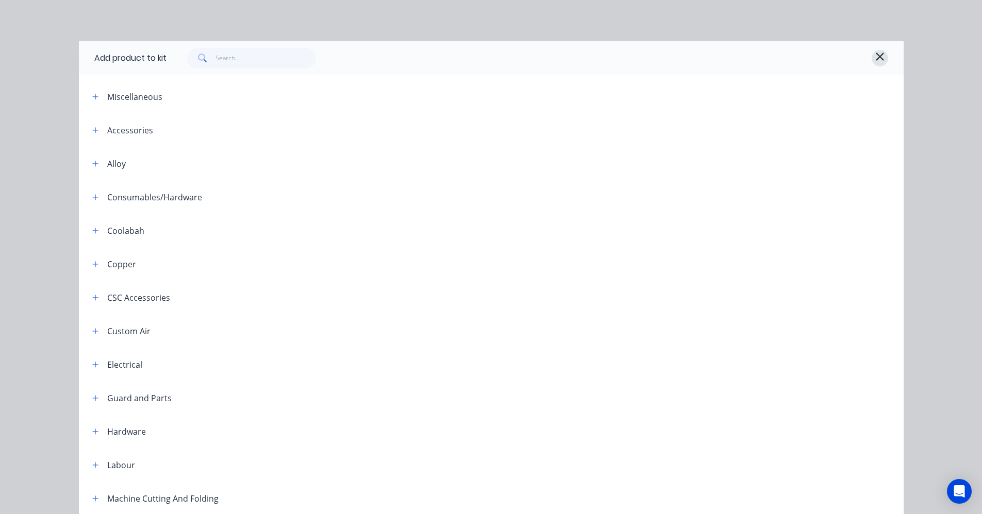
click at [875, 54] on icon "button" at bounding box center [879, 57] width 9 height 12
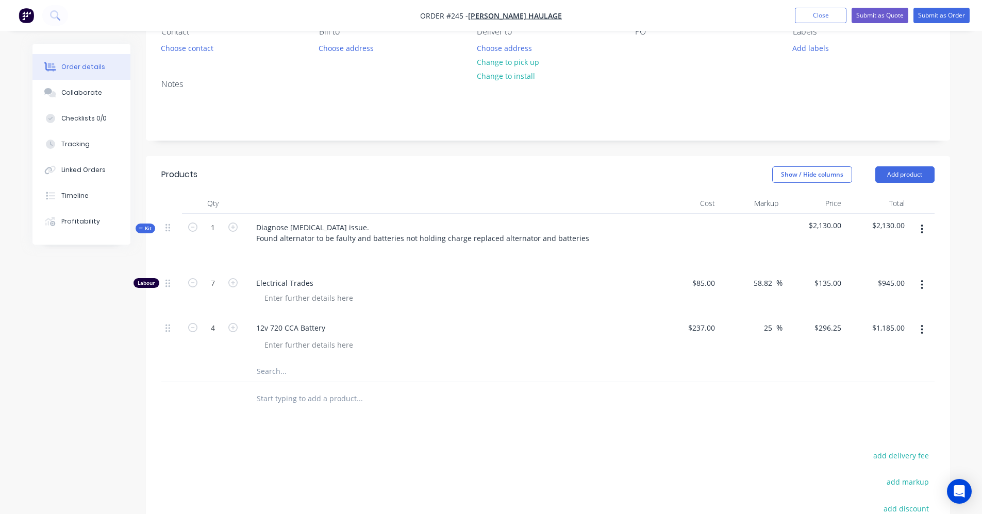
click at [923, 230] on icon "button" at bounding box center [922, 229] width 3 height 11
click at [897, 255] on div "Add product to kit" at bounding box center [885, 256] width 79 height 15
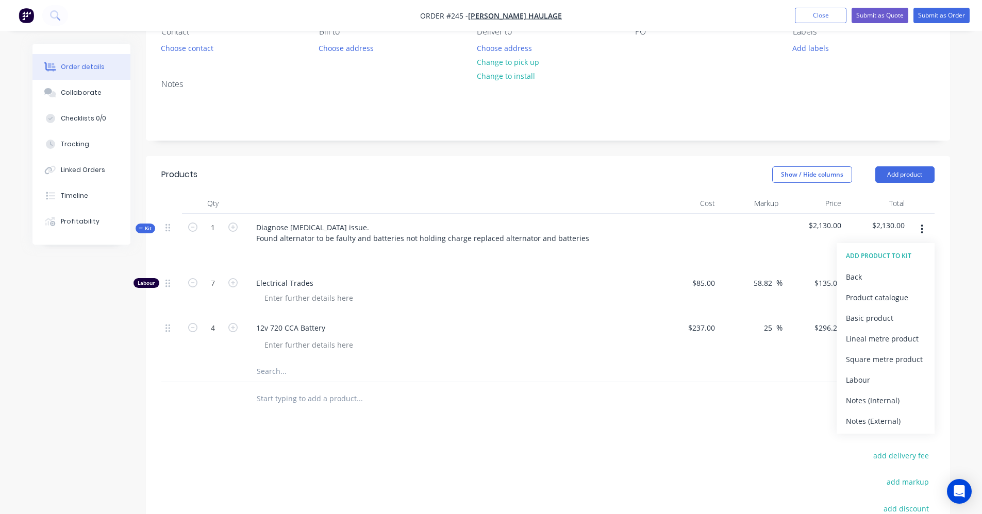
click at [877, 318] on div "Basic product" at bounding box center [885, 318] width 79 height 15
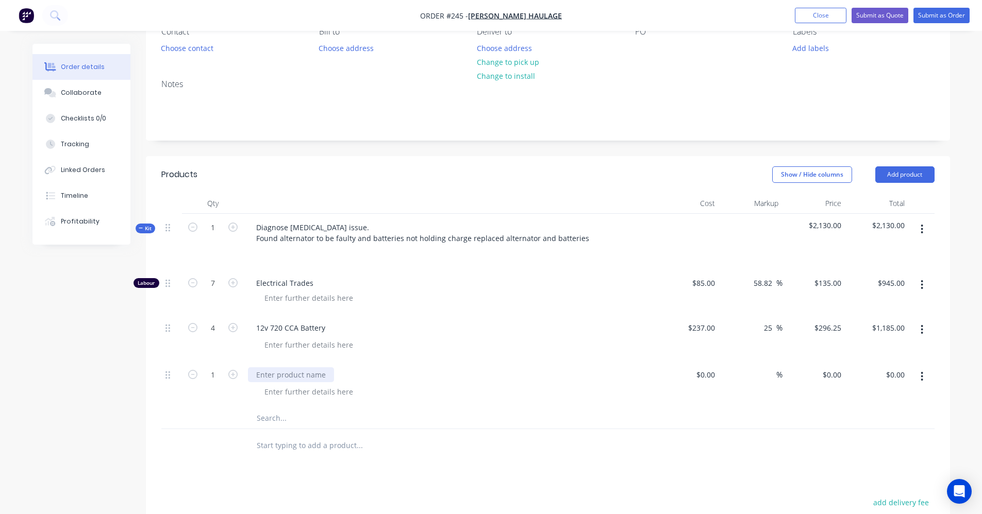
click at [280, 372] on div at bounding box center [291, 375] width 86 height 15
click at [715, 378] on input at bounding box center [707, 375] width 24 height 15
click at [715, 378] on input at bounding box center [713, 375] width 12 height 15
type input "$0.00"
click at [215, 284] on input "7" at bounding box center [212, 283] width 27 height 15
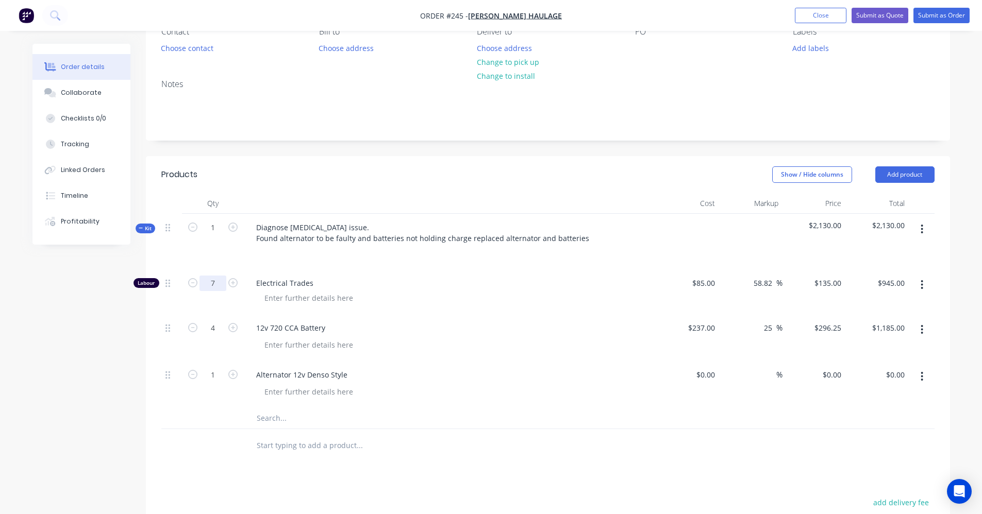
click at [215, 284] on input "7" at bounding box center [212, 283] width 27 height 15
type input "5.5"
type input "$742.50"
drag, startPoint x: 442, startPoint y: 271, endPoint x: 455, endPoint y: 271, distance: 13.4
click at [442, 271] on div "Electrical Trades" at bounding box center [450, 292] width 412 height 45
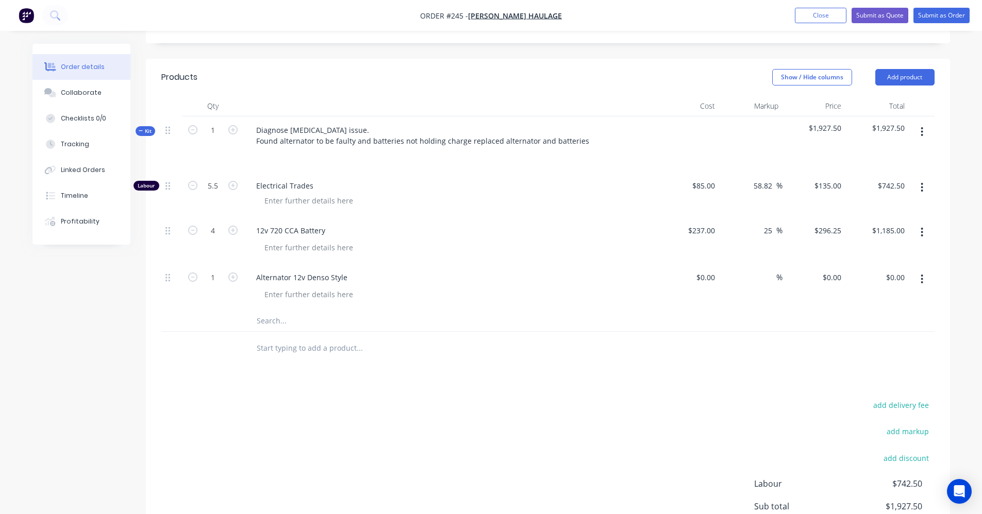
scroll to position [206, 0]
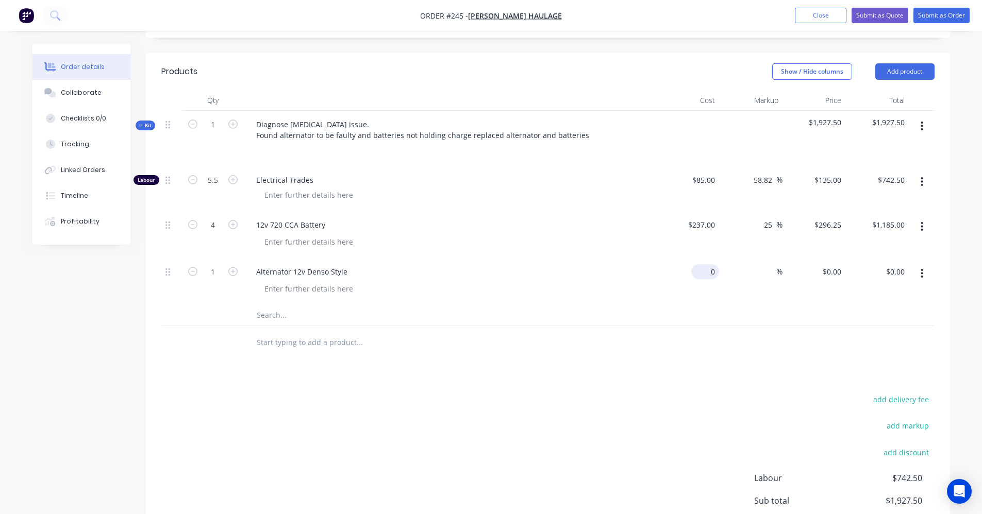
click at [703, 274] on div "0 $0.00" at bounding box center [687, 281] width 63 height 47
click at [703, 273] on div "$0.00 $0.00" at bounding box center [687, 281] width 63 height 47
click at [703, 273] on div "0 $0.00" at bounding box center [687, 281] width 63 height 47
type input "$230.00"
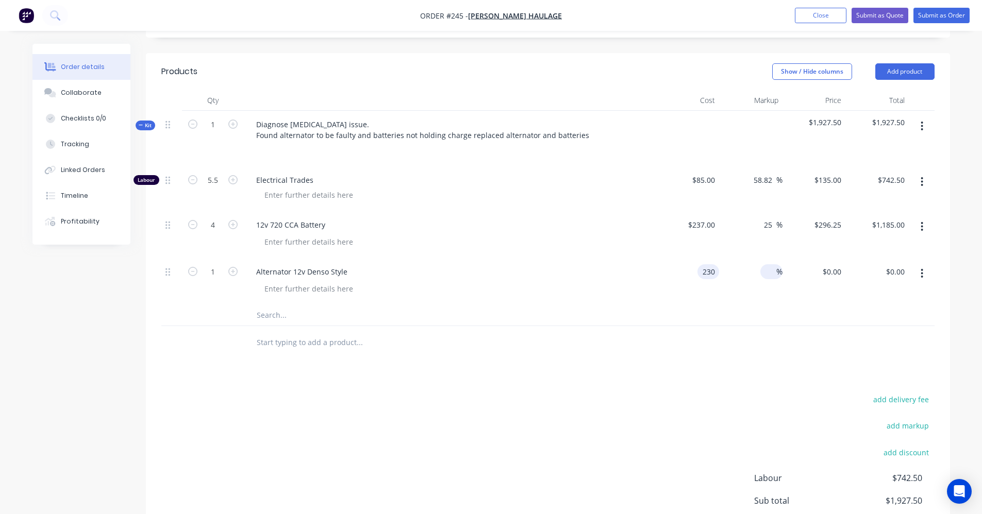
type input "$230.00"
click at [772, 271] on input at bounding box center [770, 271] width 12 height 15
type input "25"
type input "$287.50"
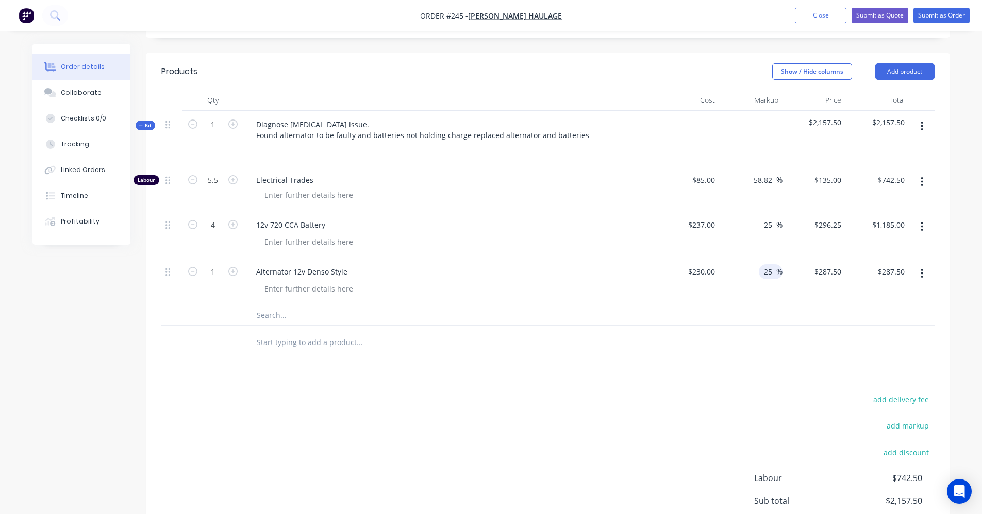
drag, startPoint x: 789, startPoint y: 293, endPoint x: 792, endPoint y: 300, distance: 7.9
click at [789, 292] on div "$287.50 $230.00" at bounding box center [813, 281] width 63 height 47
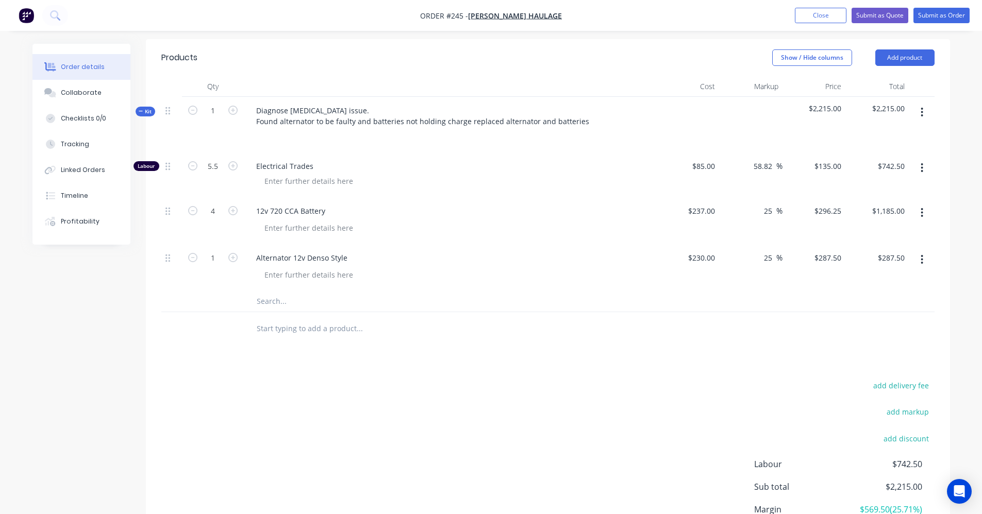
scroll to position [211, 0]
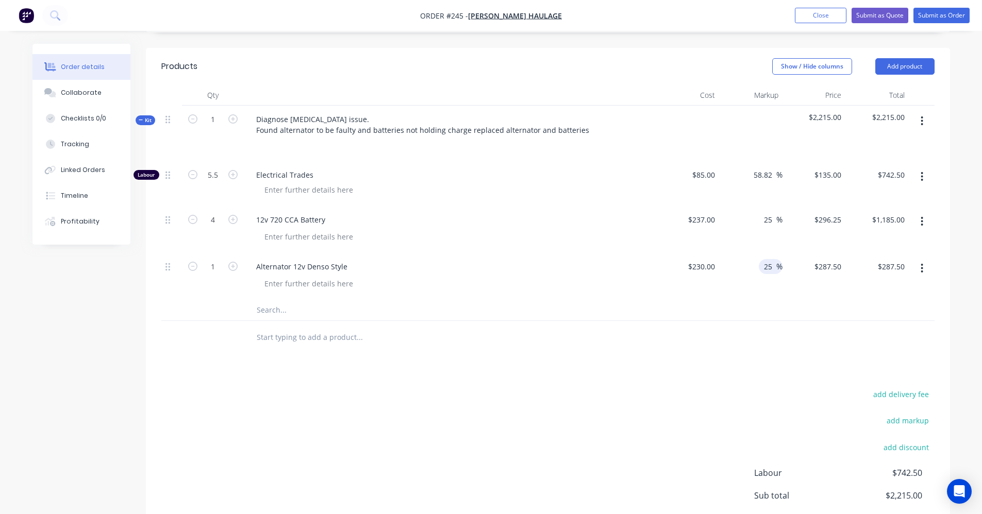
click at [771, 269] on input "25" at bounding box center [769, 266] width 13 height 15
click at [771, 268] on input "25" at bounding box center [769, 266] width 13 height 15
type input "30"
type input "$299.00"
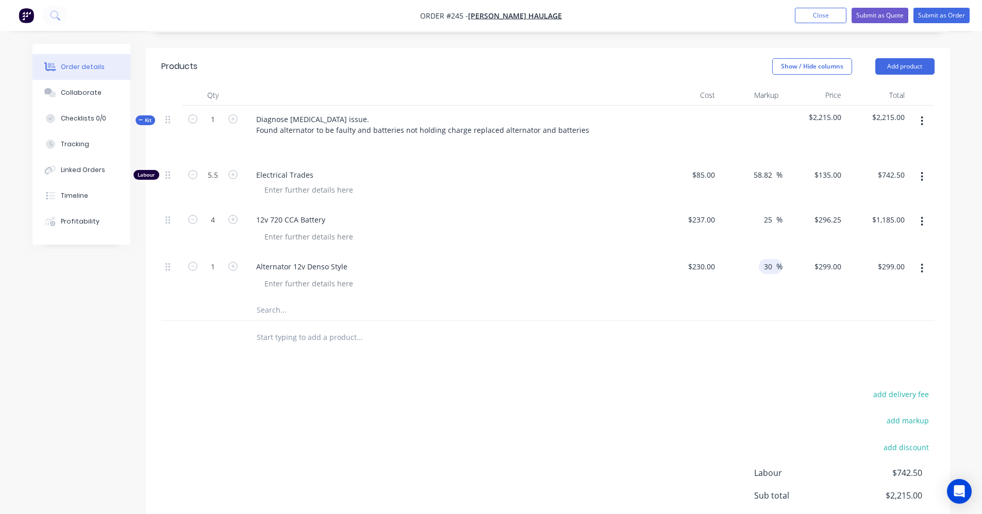
click at [824, 283] on div "$299.00 $287.50" at bounding box center [813, 276] width 63 height 47
click at [769, 222] on input "25" at bounding box center [769, 219] width 13 height 15
click at [771, 218] on input "25" at bounding box center [769, 219] width 13 height 15
type input "20"
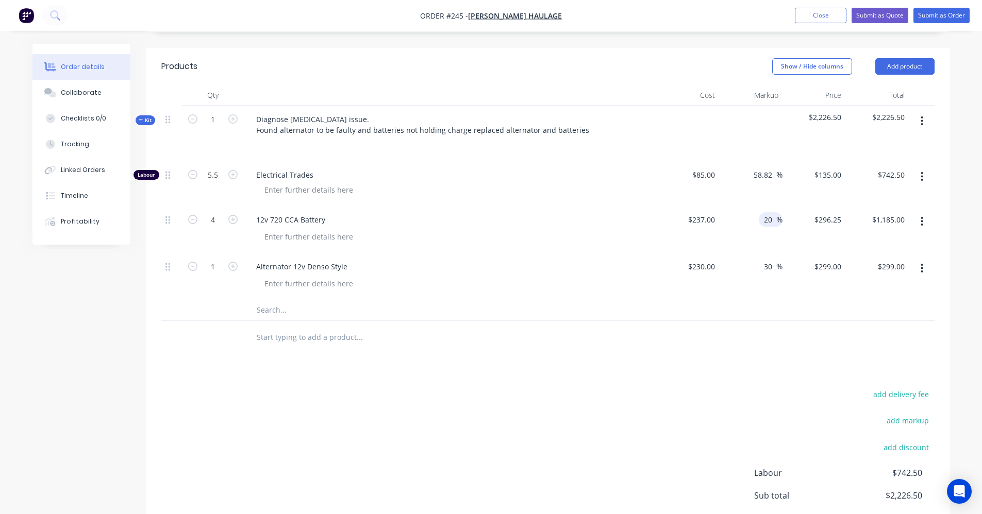
type input "$284.40"
type input "$1,137.60"
click at [772, 242] on div "20 20 %" at bounding box center [750, 229] width 63 height 47
click at [770, 220] on input "20" at bounding box center [769, 219] width 13 height 15
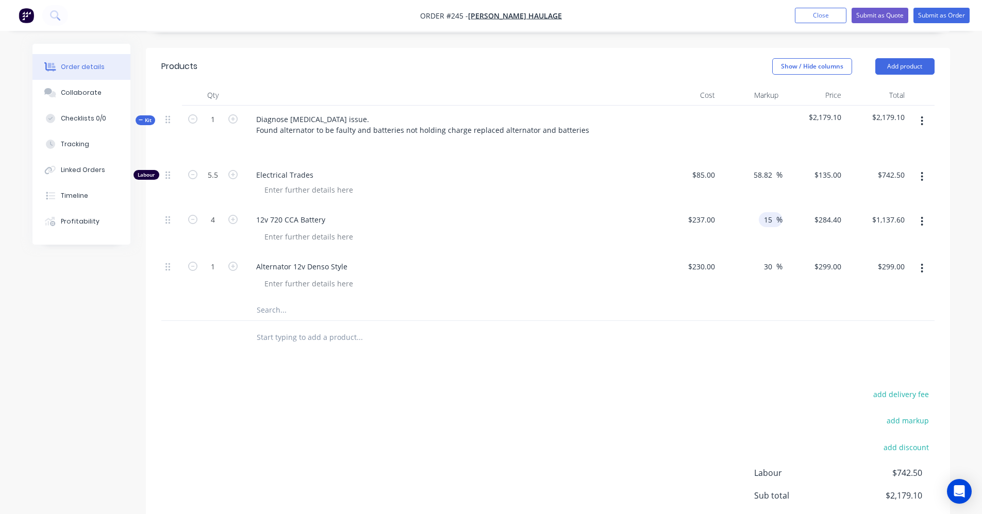
type input "15"
type input "$272.55"
type input "$1,090.20"
click at [776, 240] on div "15 15 %" at bounding box center [750, 229] width 63 height 47
click at [768, 221] on input "15" at bounding box center [769, 219] width 13 height 15
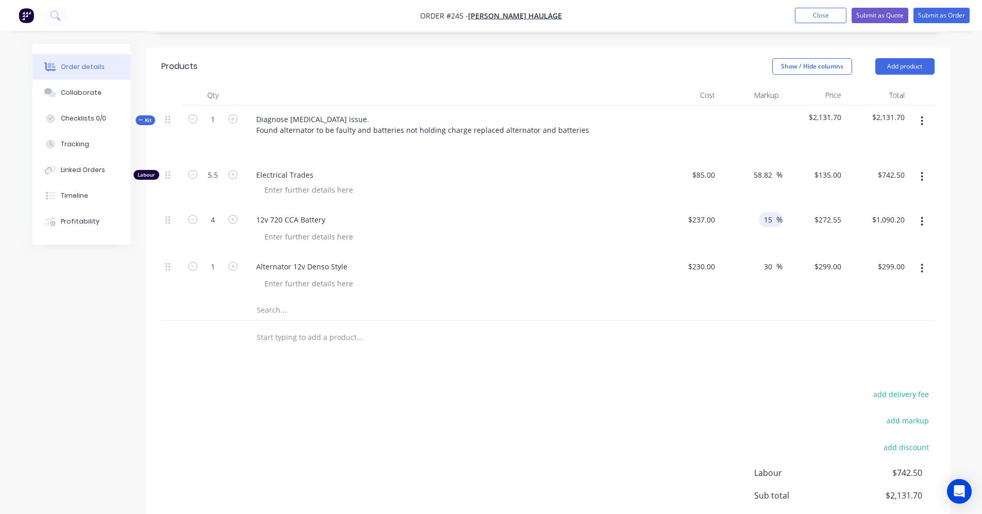
click at [768, 221] on input "15" at bounding box center [769, 219] width 13 height 15
type input "10"
type input "$260.70"
type input "$1,042.80"
click at [771, 231] on div "10 10 %" at bounding box center [750, 229] width 63 height 47
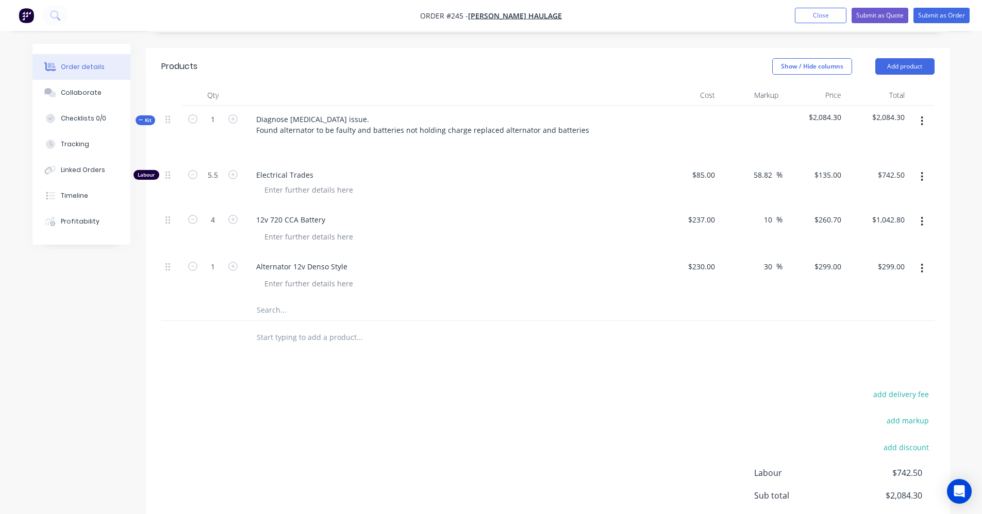
click at [808, 351] on div at bounding box center [547, 338] width 773 height 34
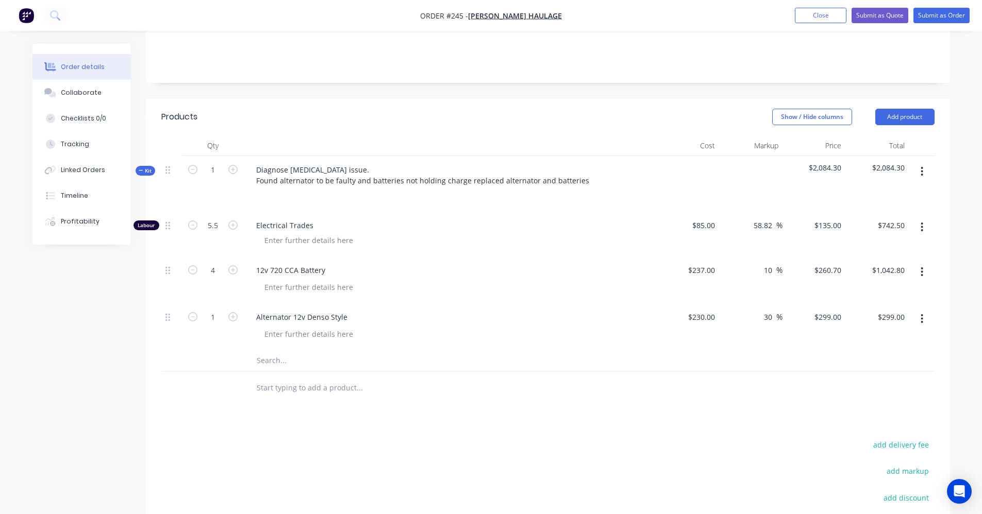
scroll to position [108, 0]
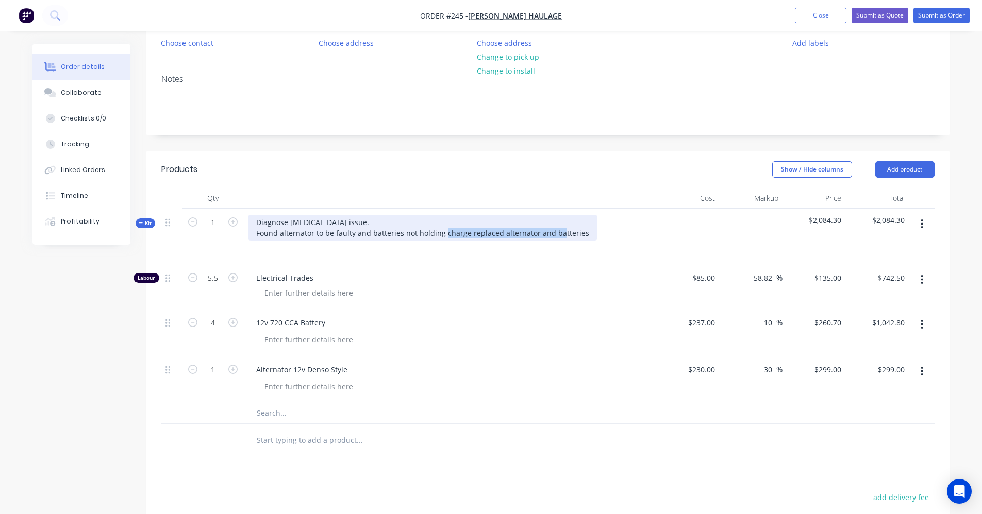
drag, startPoint x: 575, startPoint y: 235, endPoint x: 463, endPoint y: 234, distance: 111.9
click at [463, 234] on div "Diagnose [MEDICAL_DATA] issue. Found alternator to be faulty and batteries not …" at bounding box center [422, 228] width 349 height 26
click at [576, 237] on div "Diagnose [MEDICAL_DATA] issue. Found alternator to be faulty and batteries not …" at bounding box center [422, 228] width 349 height 26
drag, startPoint x: 577, startPoint y: 236, endPoint x: 249, endPoint y: 218, distance: 328.3
click at [249, 218] on div "Diagnose [MEDICAL_DATA] issue. Found alternator to be faulty and batteries not …" at bounding box center [422, 228] width 349 height 26
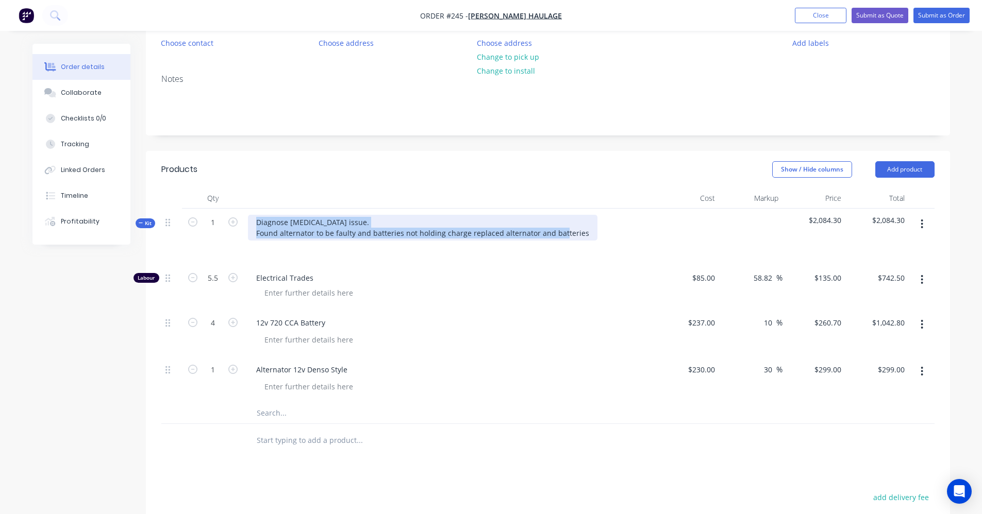
copy div "Diagnose [MEDICAL_DATA] issue. Found alternator to be faulty and batteries not …"
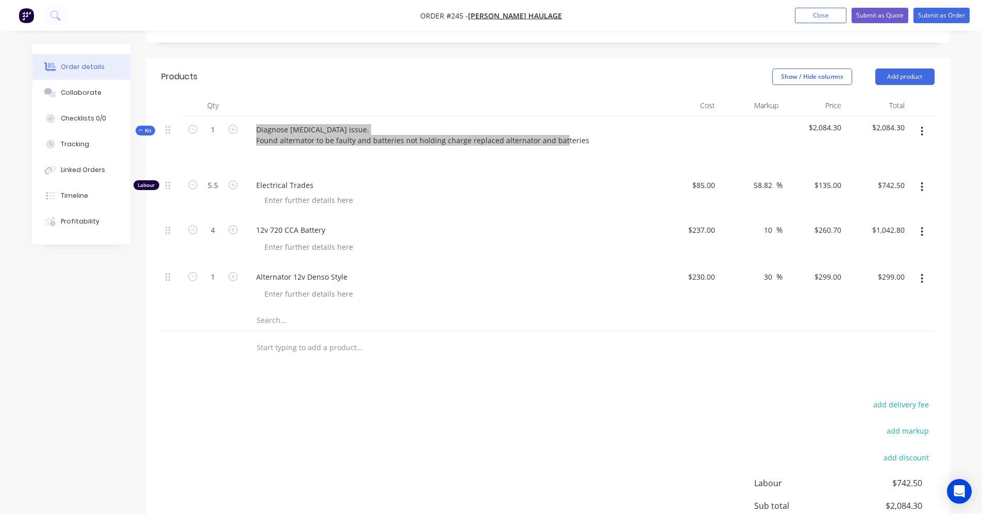
scroll to position [211, 0]
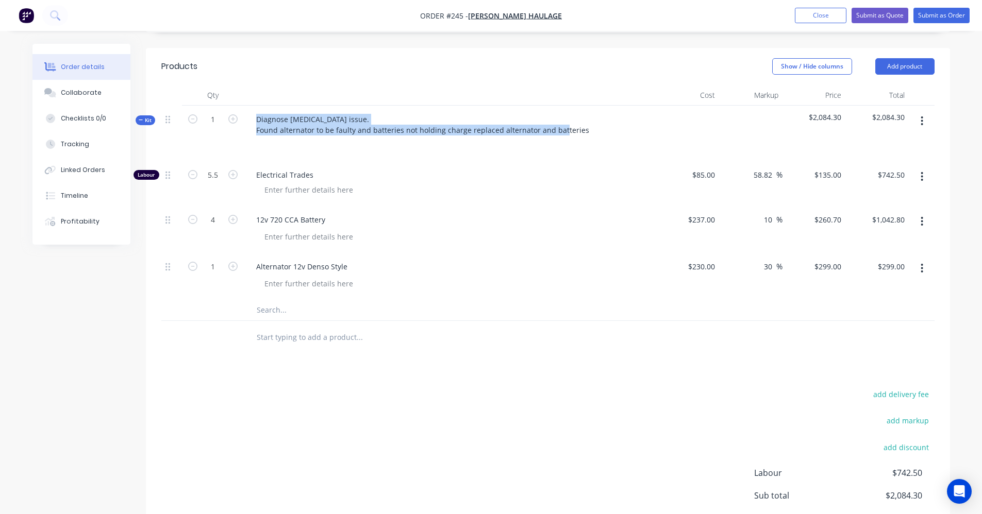
click at [923, 224] on icon "button" at bounding box center [922, 221] width 3 height 11
click at [911, 246] on div "Save to catalogue" at bounding box center [885, 248] width 79 height 15
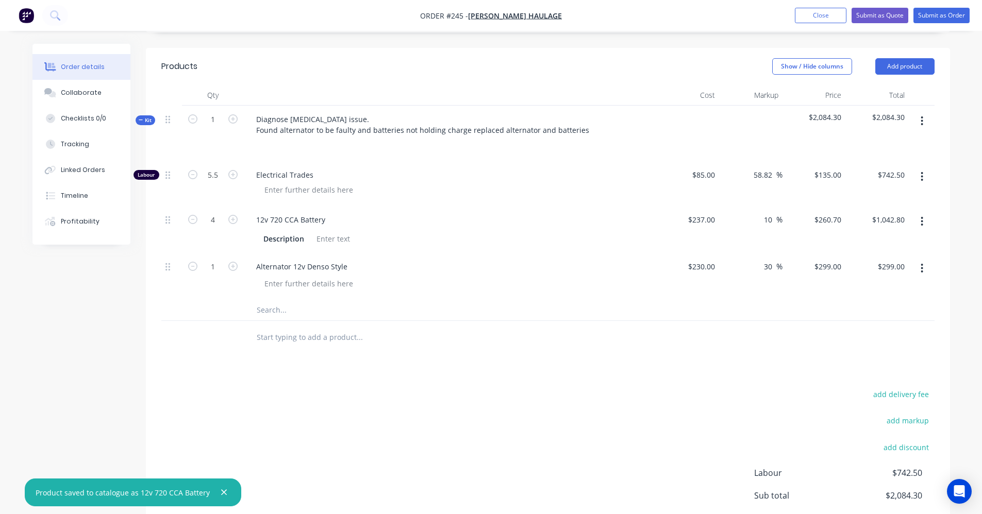
drag, startPoint x: 816, startPoint y: 304, endPoint x: 833, endPoint y: 299, distance: 17.8
click at [816, 305] on div at bounding box center [547, 310] width 773 height 21
click at [921, 271] on button "button" at bounding box center [922, 268] width 24 height 19
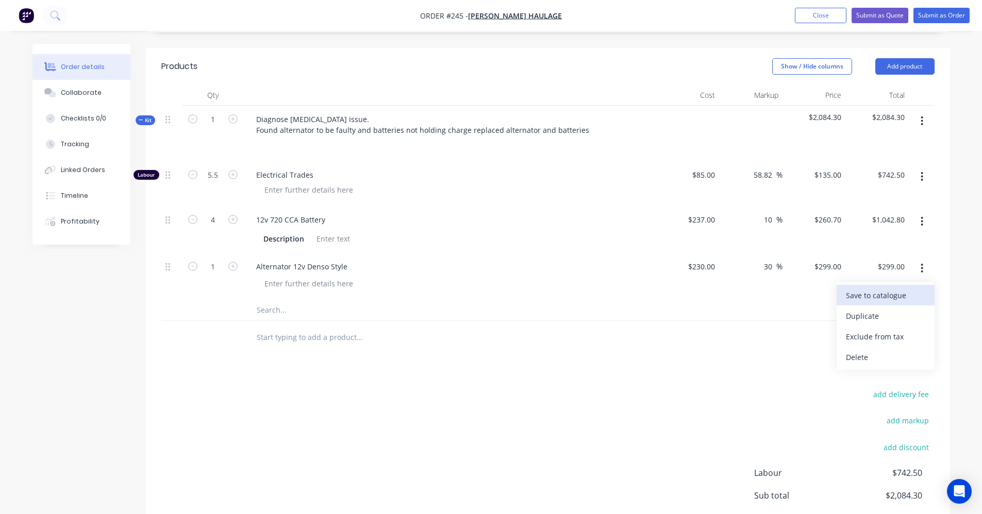
click at [893, 296] on div "Save to catalogue" at bounding box center [885, 295] width 79 height 15
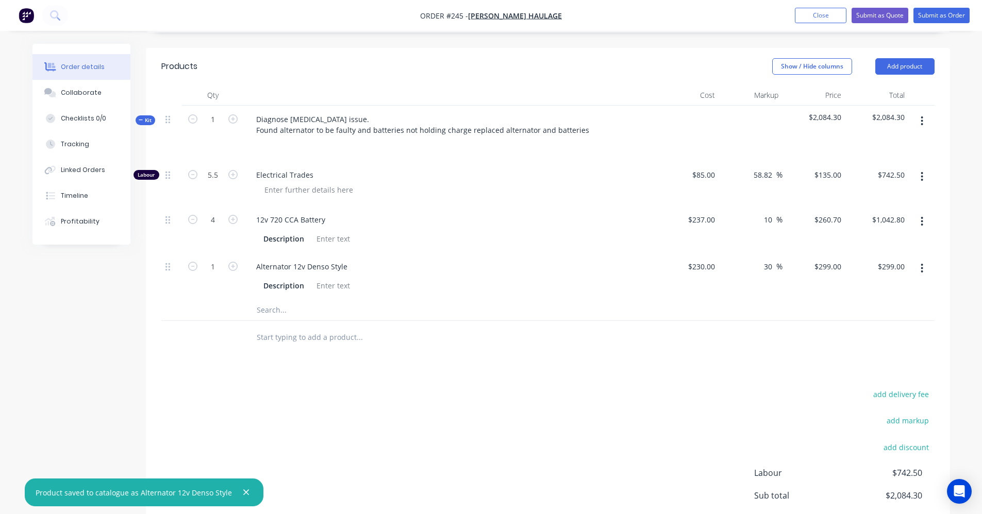
click at [326, 348] on div at bounding box center [429, 338] width 371 height 34
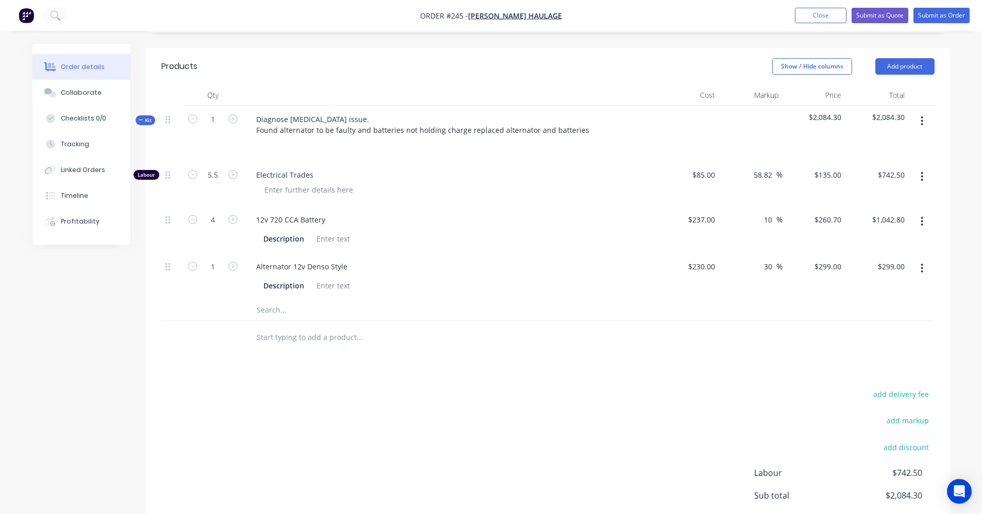
click at [325, 334] on input "text" at bounding box center [359, 337] width 206 height 21
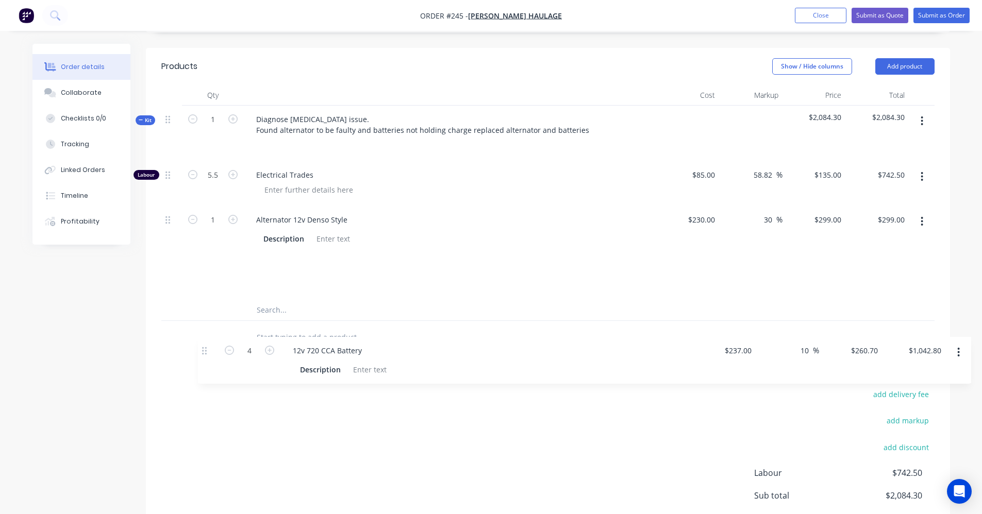
drag, startPoint x: 168, startPoint y: 219, endPoint x: 202, endPoint y: 351, distance: 135.8
click at [202, 351] on div "Qty Cost Markup Price Total Kit 1 Diagnose [MEDICAL_DATA] issue. Found alternat…" at bounding box center [548, 220] width 804 height 270
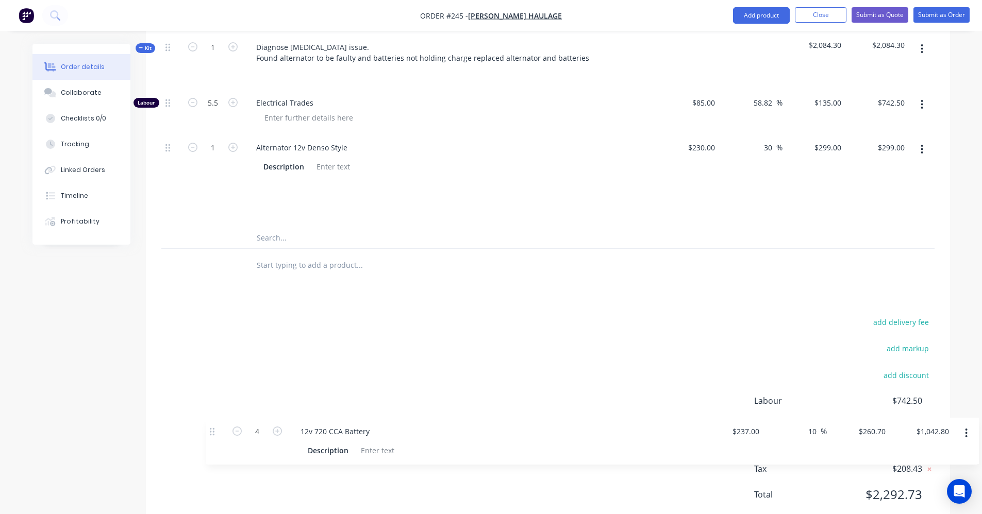
scroll to position [314, 0]
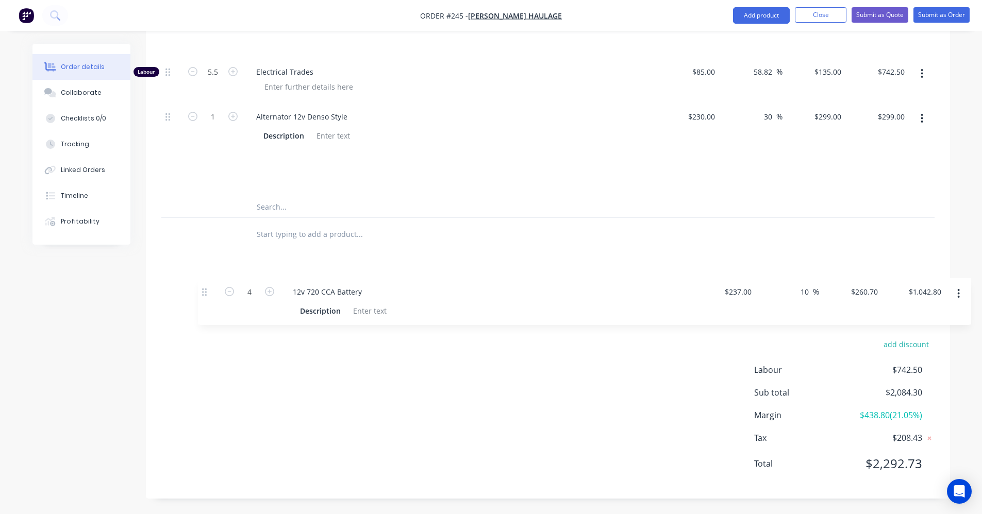
drag, startPoint x: 169, startPoint y: 221, endPoint x: 207, endPoint y: 297, distance: 85.3
click at [207, 297] on div "Products Show / Hide columns Add product Qty Cost Markup Price Total Kit 1 Diag…" at bounding box center [548, 222] width 804 height 554
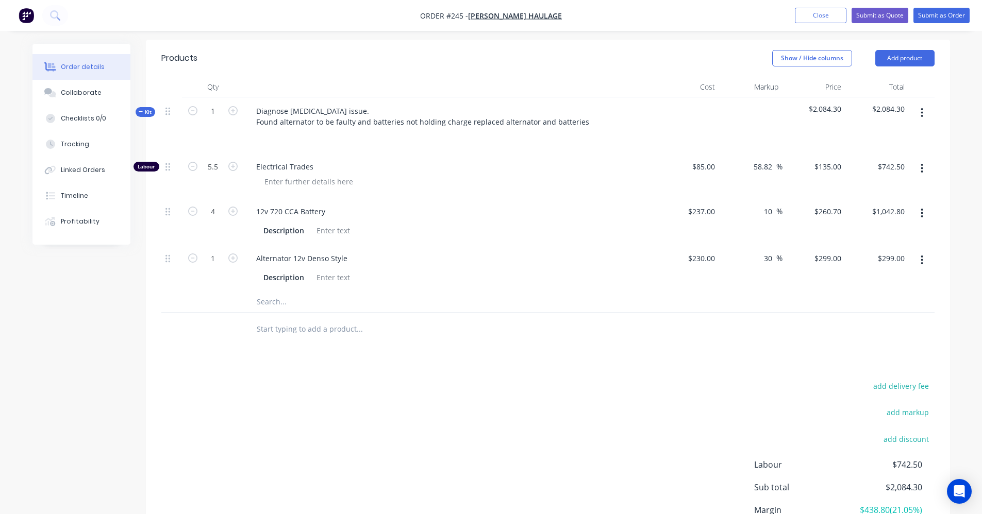
scroll to position [211, 0]
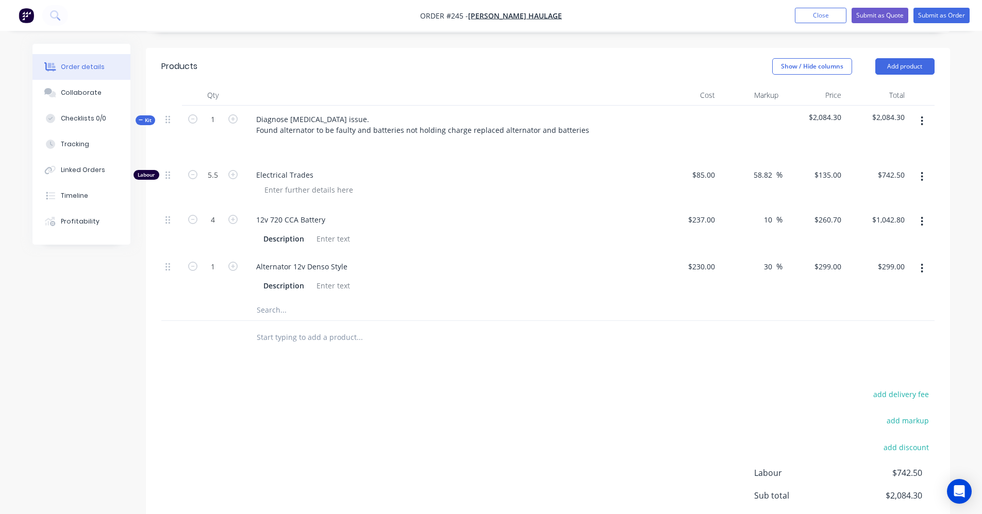
click at [290, 343] on input "text" at bounding box center [359, 337] width 206 height 21
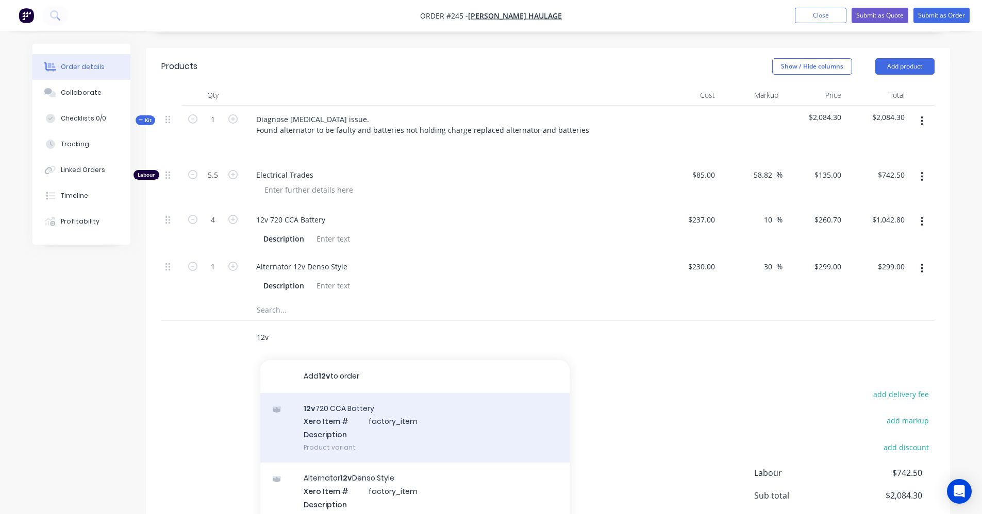
type input "12v"
click at [371, 419] on div "12v 720 CCA Battery Xero Item # factory_item Description Product variant" at bounding box center [414, 428] width 309 height 70
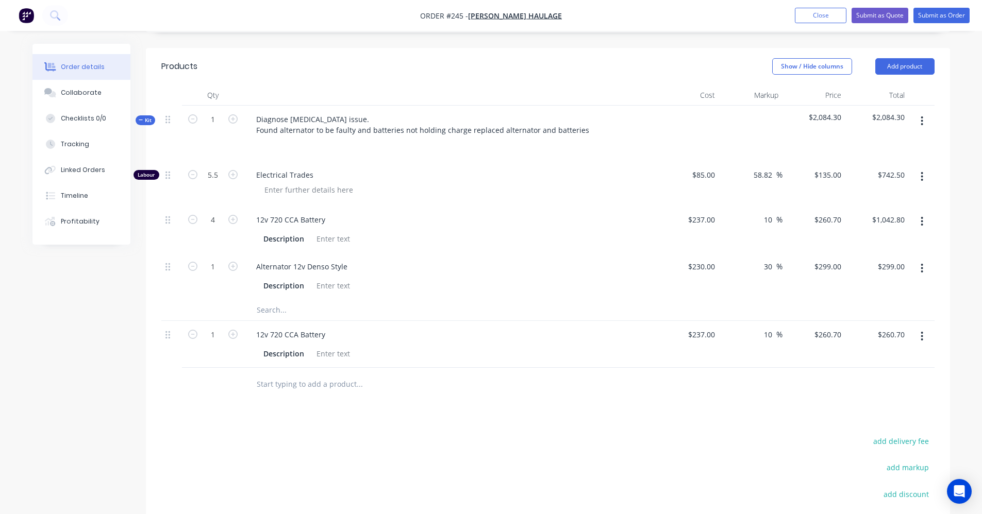
click at [323, 382] on input "text" at bounding box center [359, 384] width 206 height 21
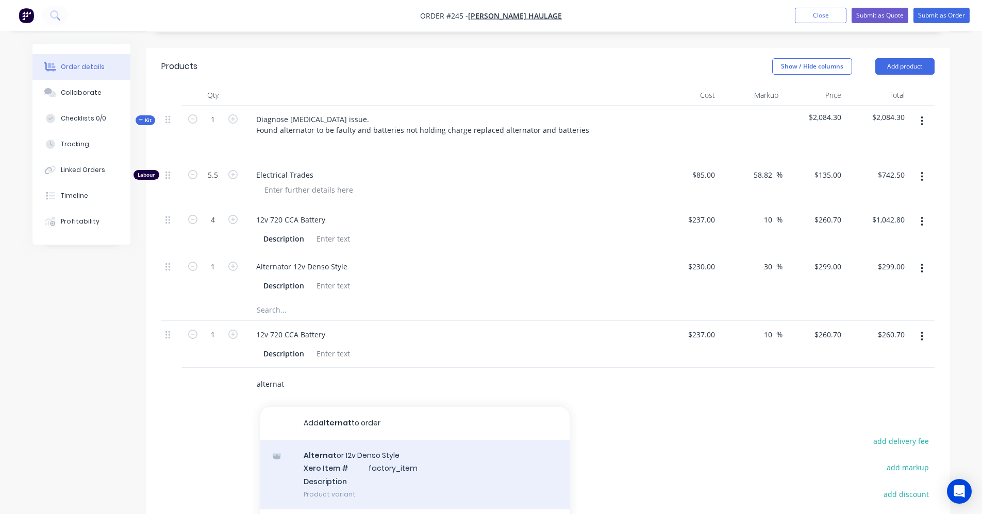
type input "alternat"
click at [329, 453] on div "Alternat or 12v Denso Style Xero Item # factory_item Description Product variant" at bounding box center [414, 475] width 309 height 70
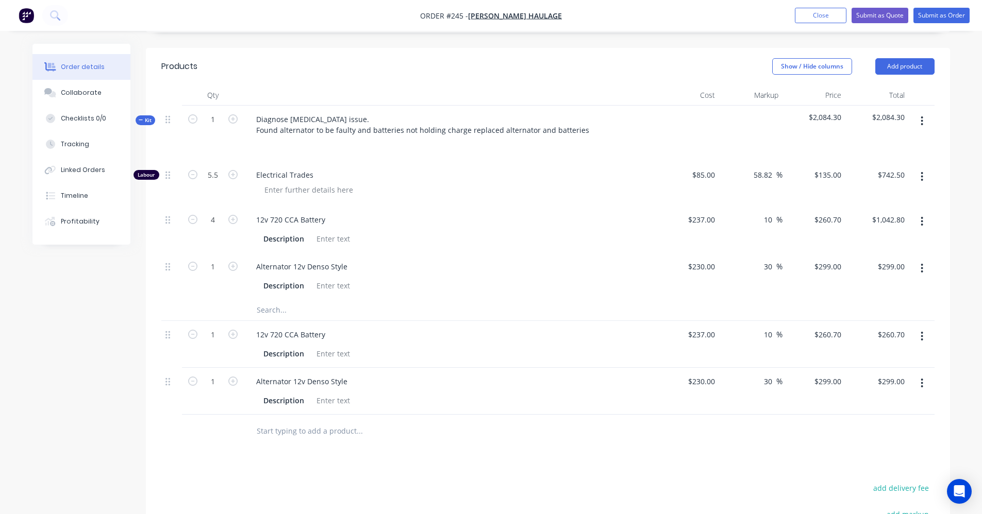
click at [923, 271] on icon "button" at bounding box center [922, 268] width 3 height 11
click at [890, 336] on div "Delete" at bounding box center [885, 336] width 79 height 15
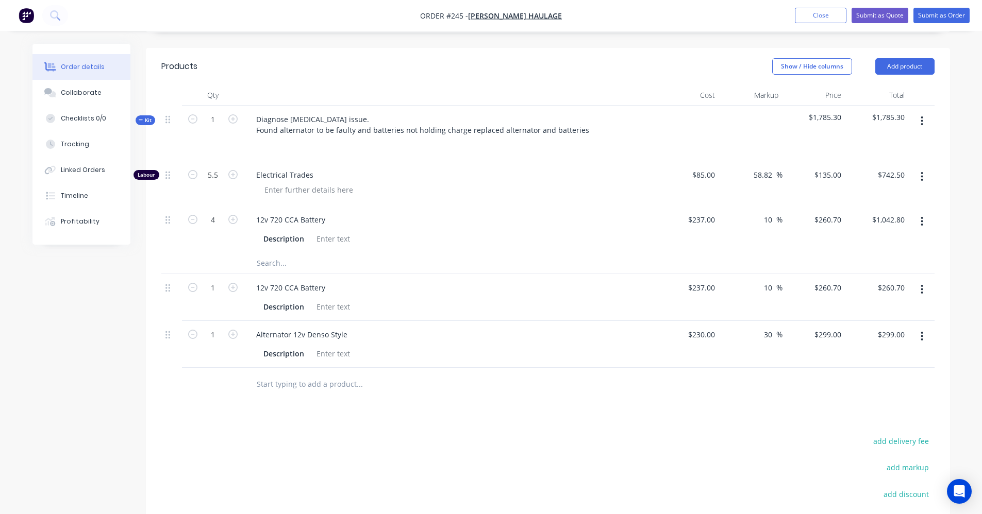
click at [921, 222] on icon "button" at bounding box center [922, 221] width 3 height 11
click at [906, 292] on div "Delete" at bounding box center [885, 289] width 79 height 15
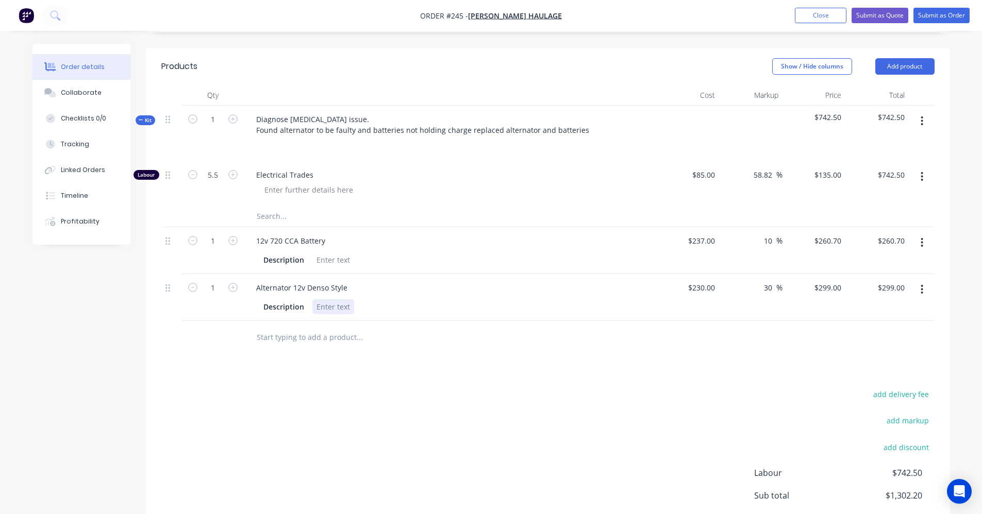
drag, startPoint x: 309, startPoint y: 307, endPoint x: 242, endPoint y: 307, distance: 67.5
click at [242, 307] on div "1 Alternator 12v Denso Style Description $230.00 $230.00 30 30 % $299.00 $299.0…" at bounding box center [547, 297] width 773 height 47
click at [301, 308] on div "Description" at bounding box center [283, 306] width 49 height 15
click at [298, 260] on div "Description" at bounding box center [283, 260] width 49 height 15
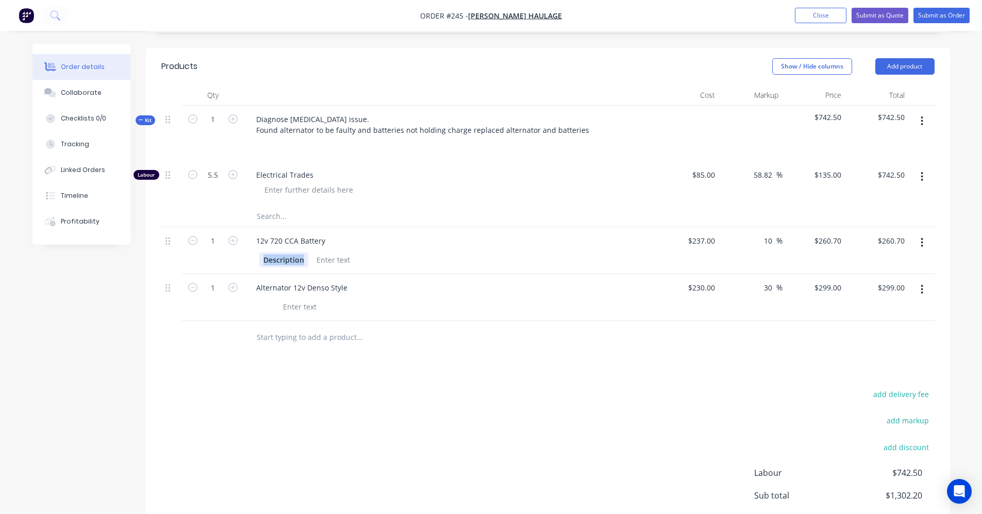
click at [298, 260] on div "Description" at bounding box center [283, 260] width 49 height 15
drag, startPoint x: 323, startPoint y: 242, endPoint x: 243, endPoint y: 247, distance: 80.0
click at [244, 247] on div "12v 720 CCA Battery Description" at bounding box center [450, 250] width 412 height 47
copy div "12v 720 CCA Battery"
click at [339, 283] on div "Alternator 12v Denso Style" at bounding box center [302, 287] width 108 height 15
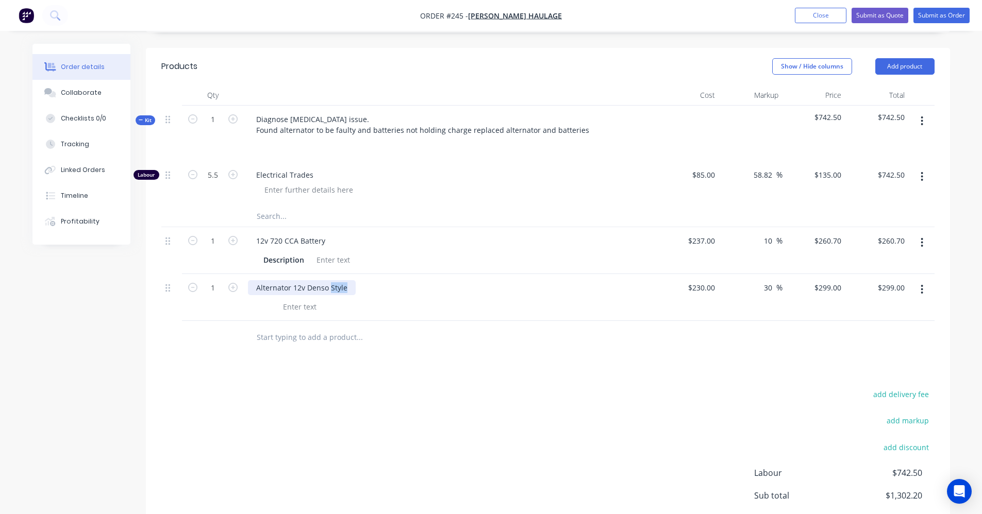
click at [339, 283] on div "Alternator 12v Denso Style" at bounding box center [302, 287] width 108 height 15
drag, startPoint x: 339, startPoint y: 283, endPoint x: 254, endPoint y: 288, distance: 85.7
click at [254, 288] on div "Alternator 12v Denso Style" at bounding box center [302, 287] width 108 height 15
copy div "Alternator 12v Denso Style"
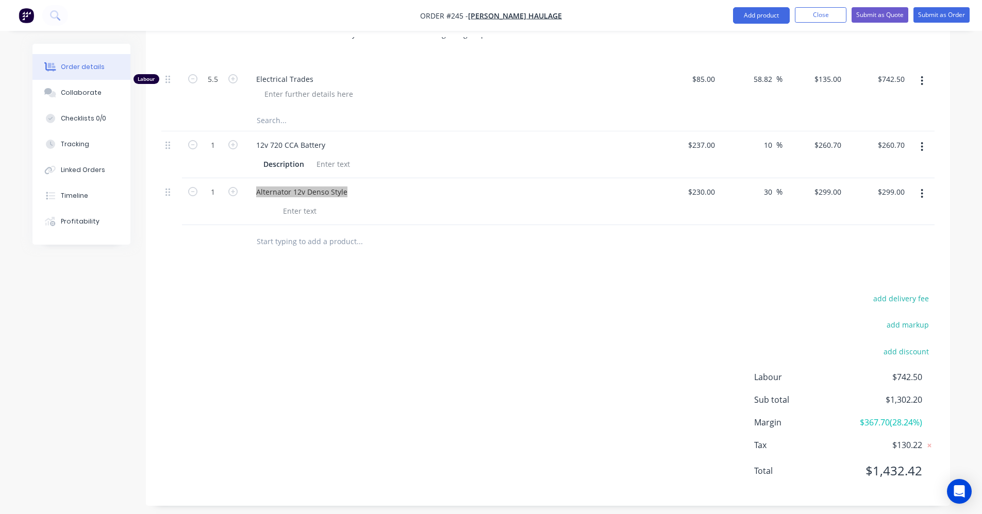
scroll to position [314, 0]
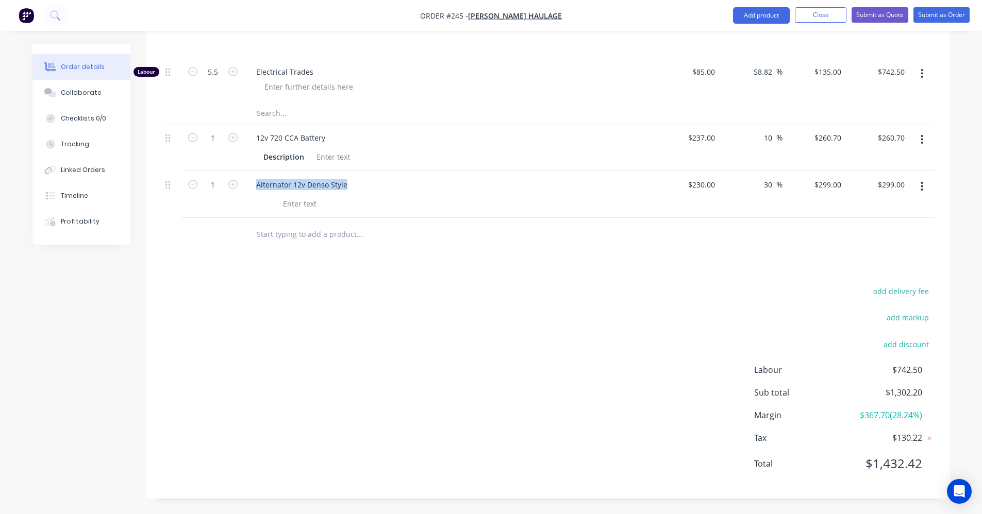
click at [239, 139] on button "button" at bounding box center [232, 136] width 13 height 11
type input "2"
type input "$521.40"
click at [239, 139] on button "button" at bounding box center [232, 136] width 13 height 11
type input "3"
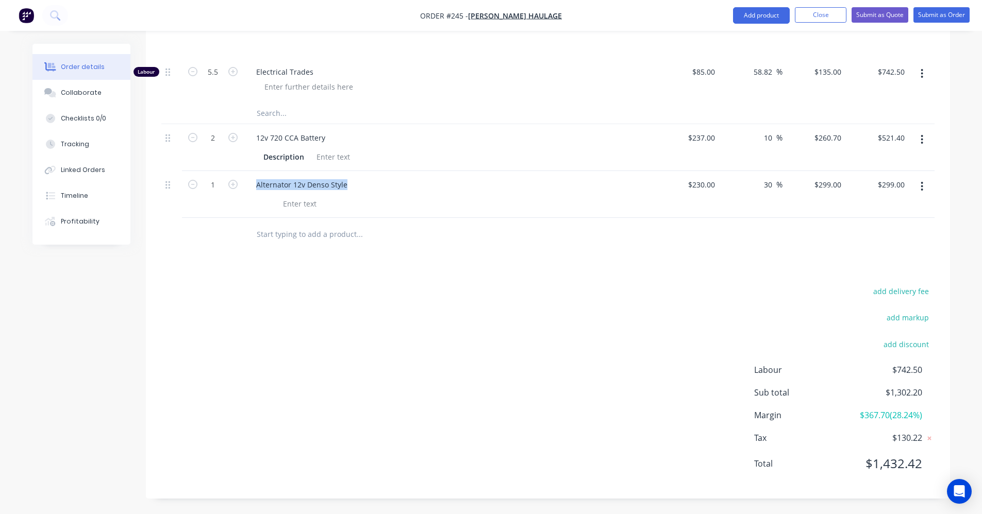
type input "$782.10"
click at [239, 139] on button "button" at bounding box center [232, 136] width 13 height 11
type input "4"
type input "$1,042.80"
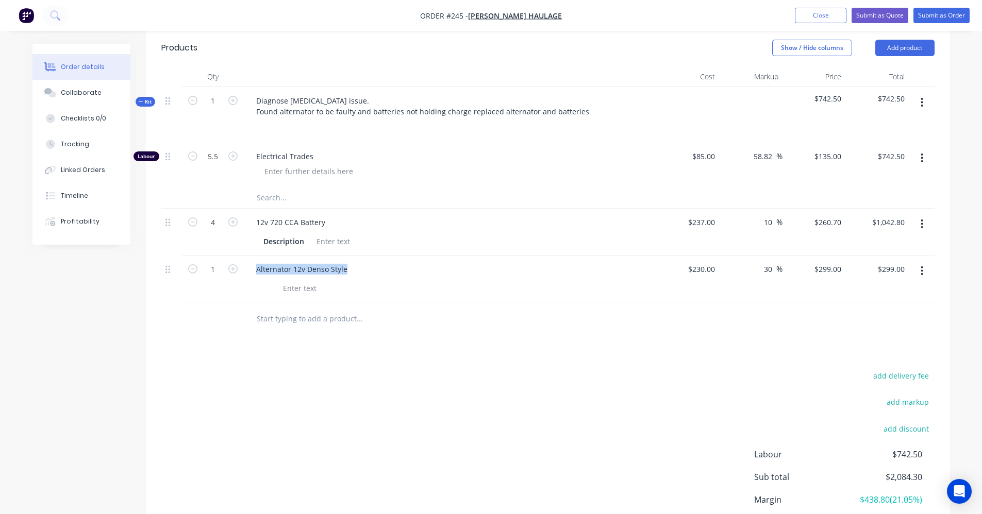
scroll to position [211, 0]
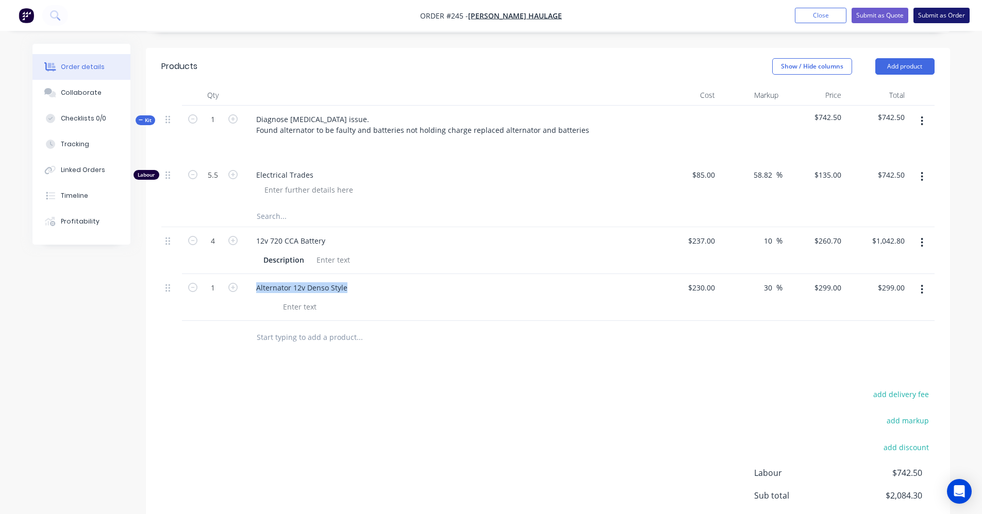
click at [938, 15] on button "Submit as Order" at bounding box center [941, 15] width 56 height 15
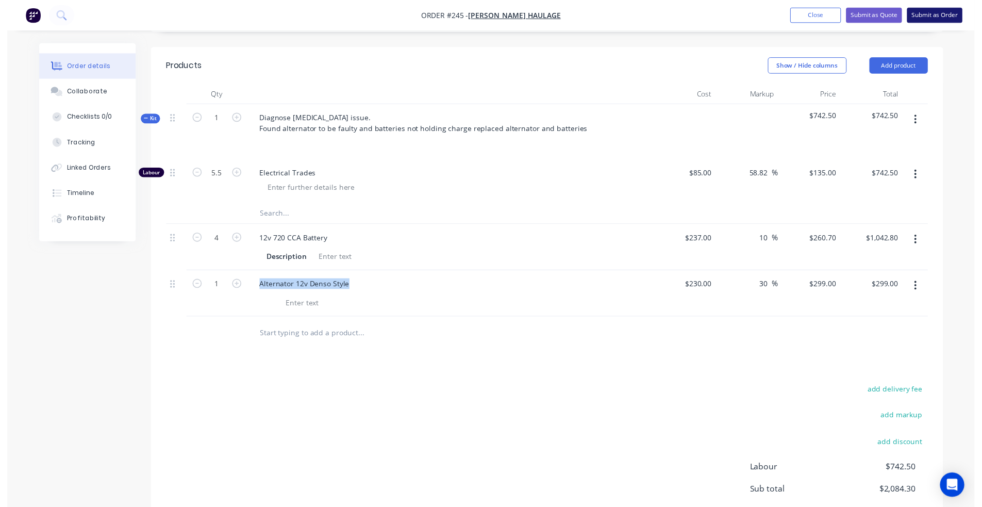
scroll to position [0, 0]
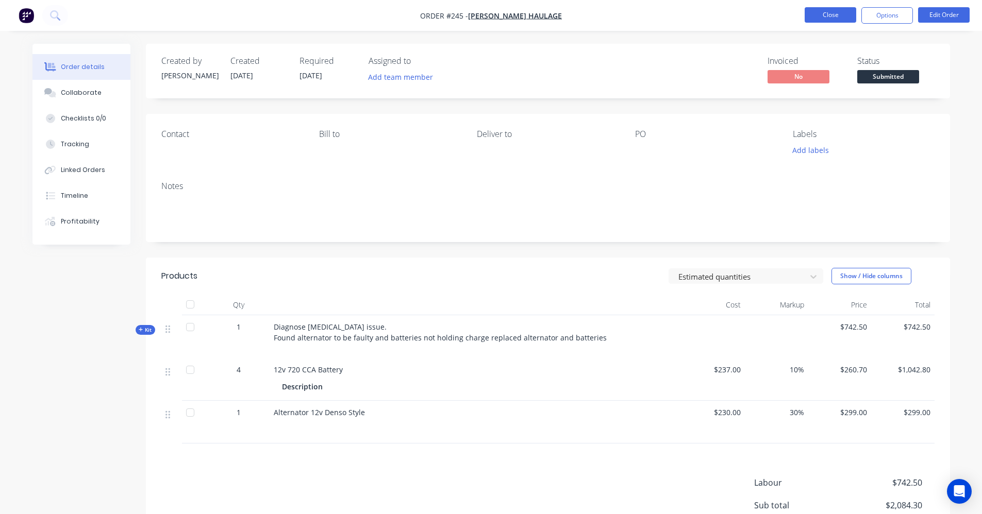
click at [827, 19] on button "Close" at bounding box center [831, 14] width 52 height 15
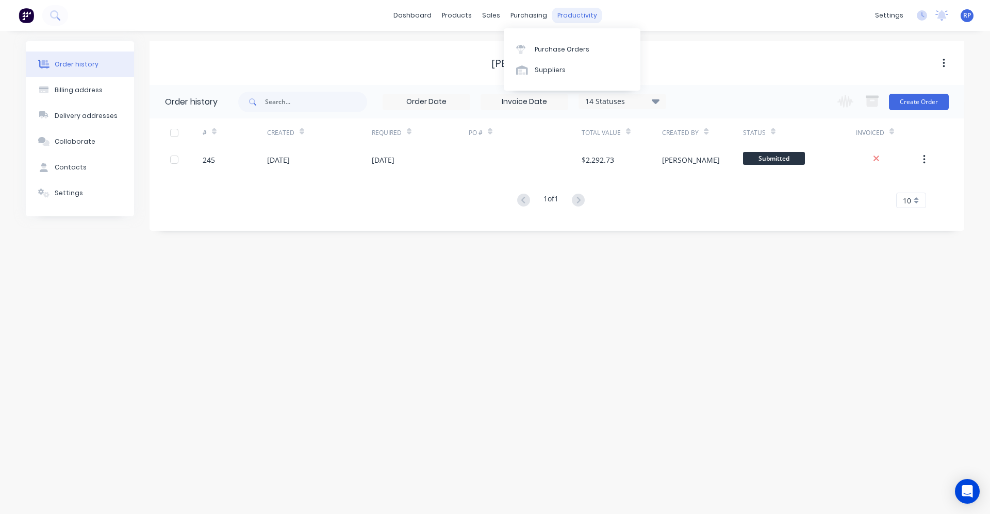
click at [565, 8] on div "productivity" at bounding box center [577, 15] width 50 height 15
click at [579, 51] on div "Workflow" at bounding box center [594, 49] width 31 height 9
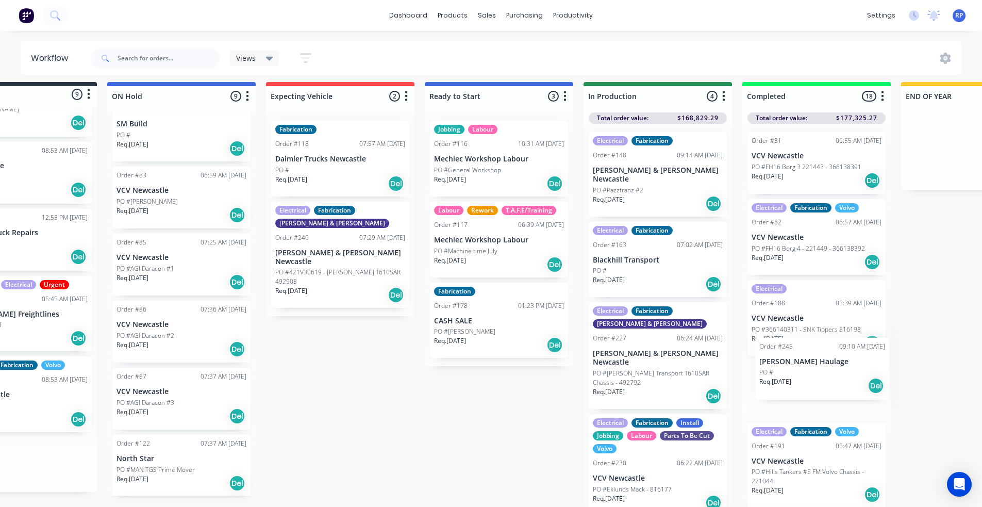
drag, startPoint x: 95, startPoint y: 455, endPoint x: 850, endPoint y: 349, distance: 762.4
click at [852, 350] on div "Submitted 9 Status colour #273444 hex #273444 Save Cancel Summaries Total order…" at bounding box center [629, 294] width 1420 height 425
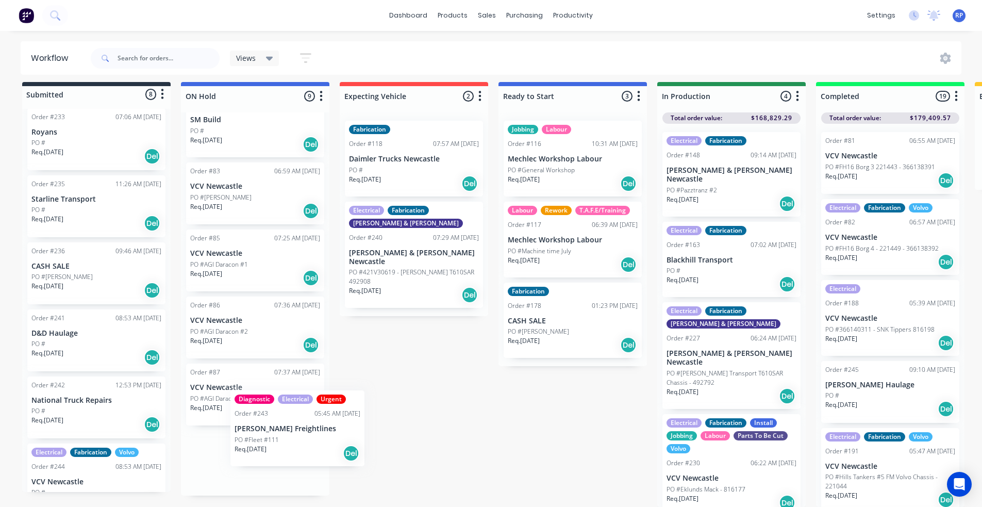
scroll to position [41, 0]
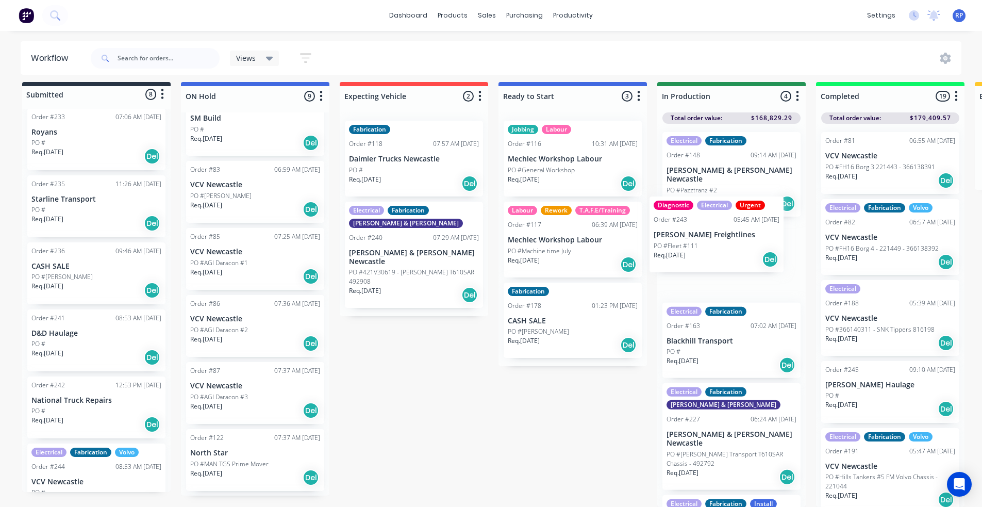
drag, startPoint x: 82, startPoint y: 470, endPoint x: 709, endPoint y: 233, distance: 669.9
click at [709, 233] on div "Submitted 8 Status colour #273444 hex #273444 Save Cancel Summaries Total order…" at bounding box center [702, 294] width 1420 height 425
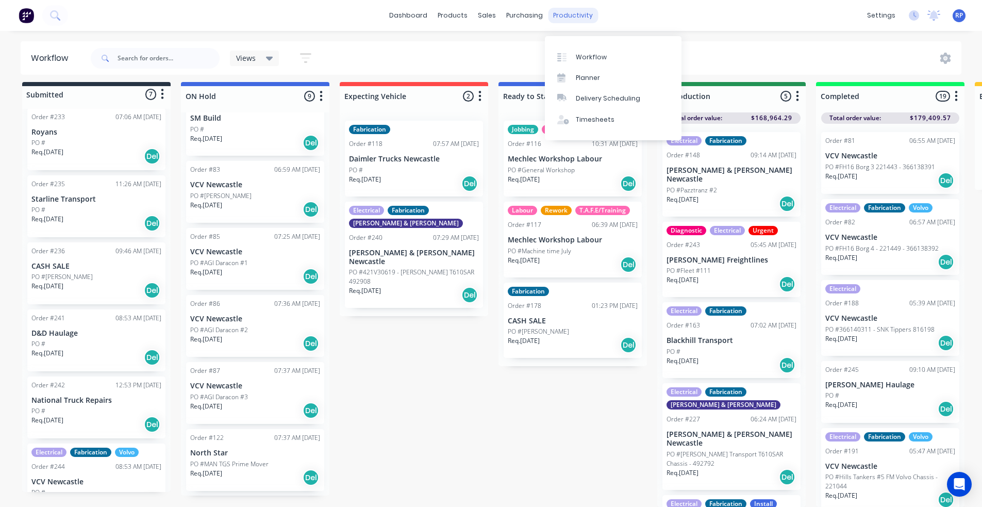
click at [571, 13] on div "productivity" at bounding box center [573, 15] width 50 height 15
click at [583, 73] on div "Planner" at bounding box center [588, 77] width 24 height 9
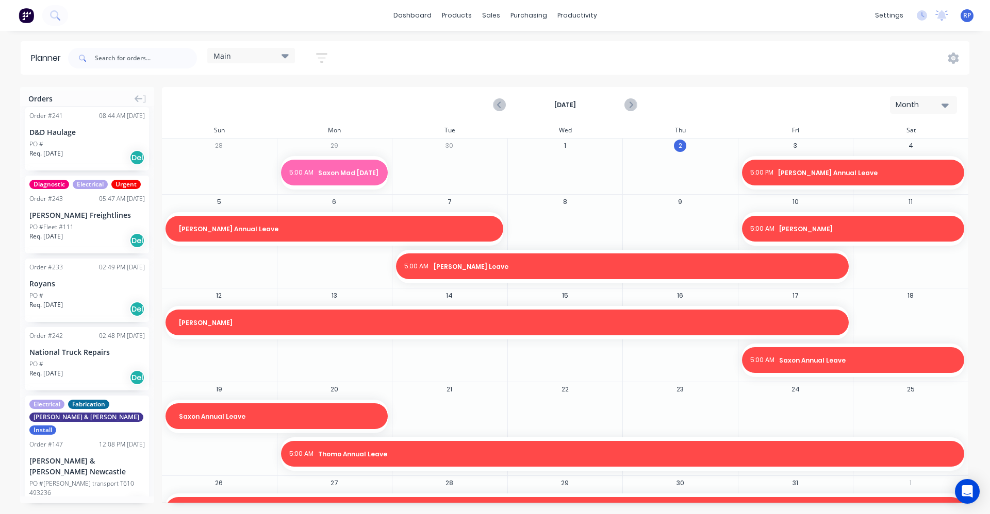
scroll to position [103, 0]
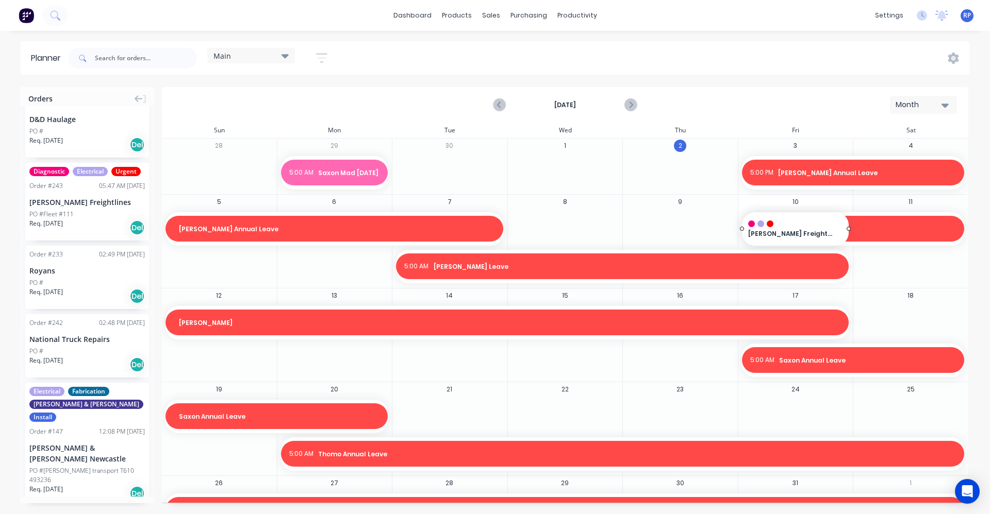
drag, startPoint x: 77, startPoint y: 206, endPoint x: 808, endPoint y: 224, distance: 731.1
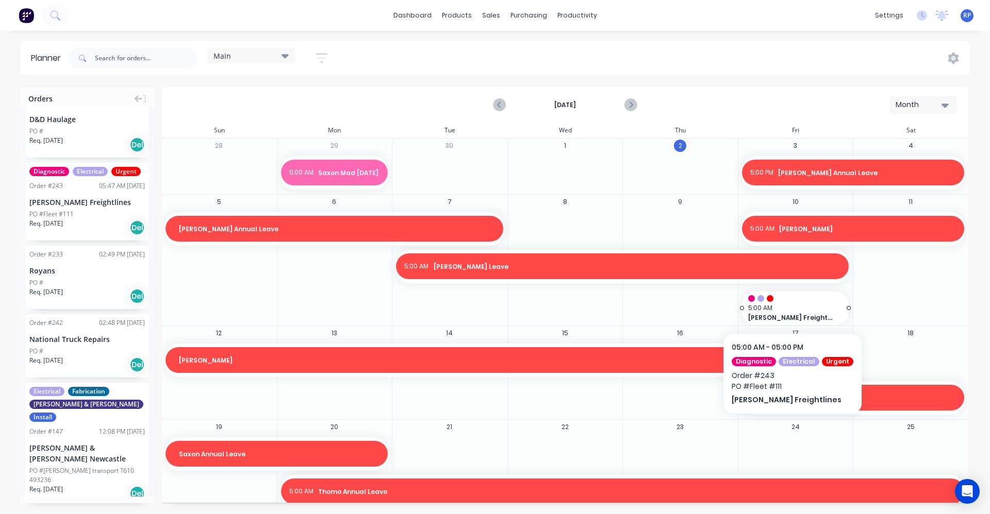
click at [809, 311] on span "5:00 AM" at bounding box center [793, 308] width 90 height 9
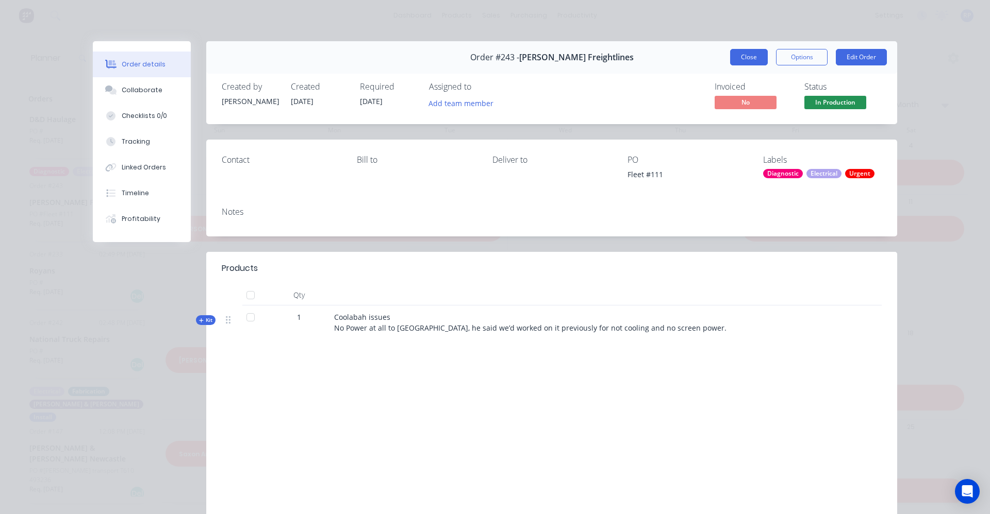
click at [751, 55] on button "Close" at bounding box center [749, 57] width 38 height 16
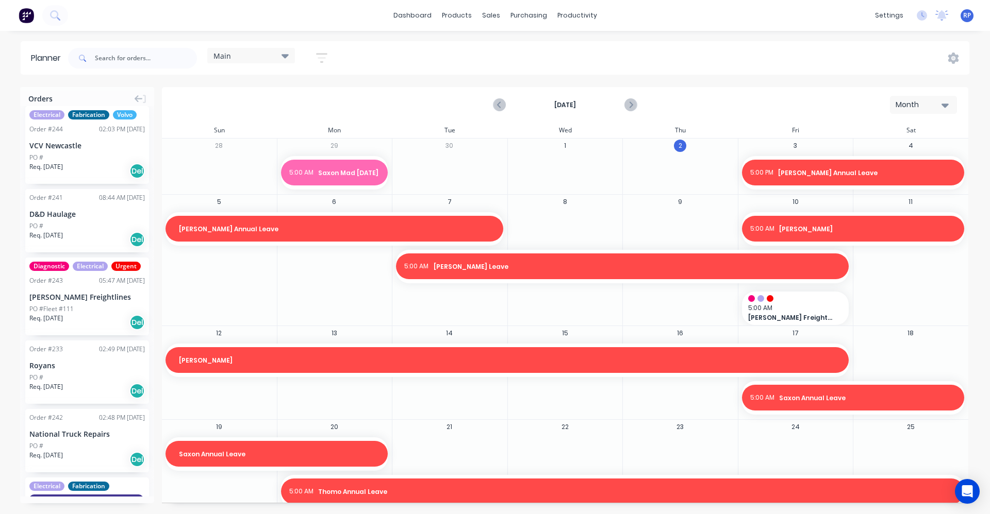
scroll to position [0, 0]
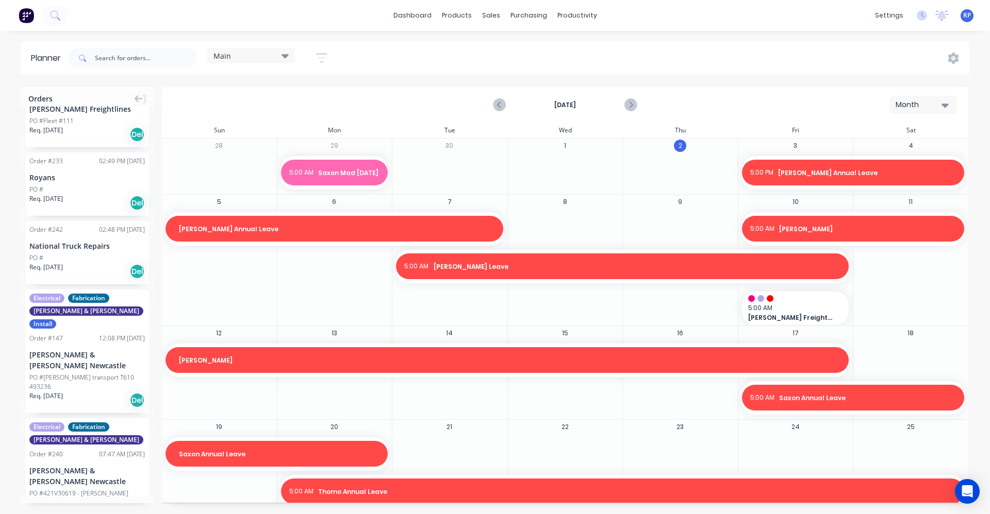
scroll to position [258, 0]
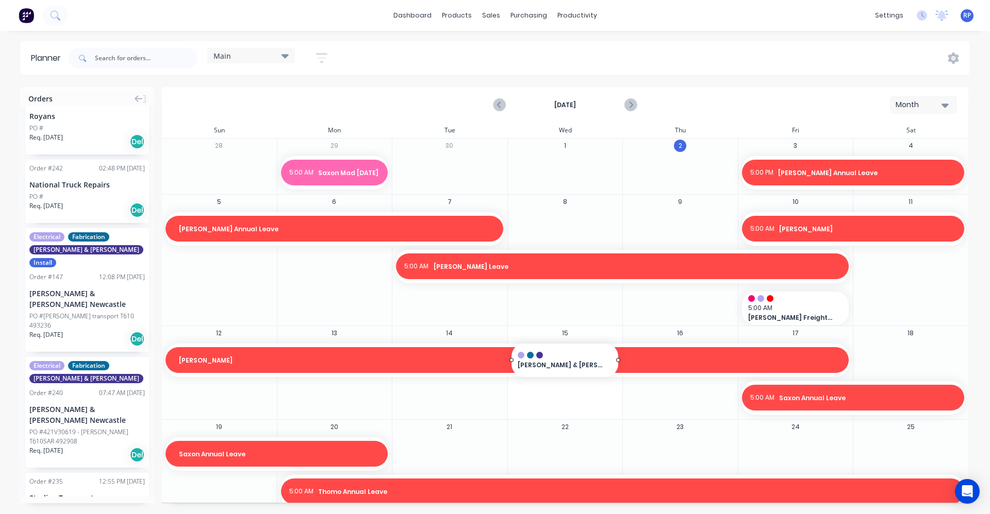
drag, startPoint x: 84, startPoint y: 378, endPoint x: 566, endPoint y: 365, distance: 483.1
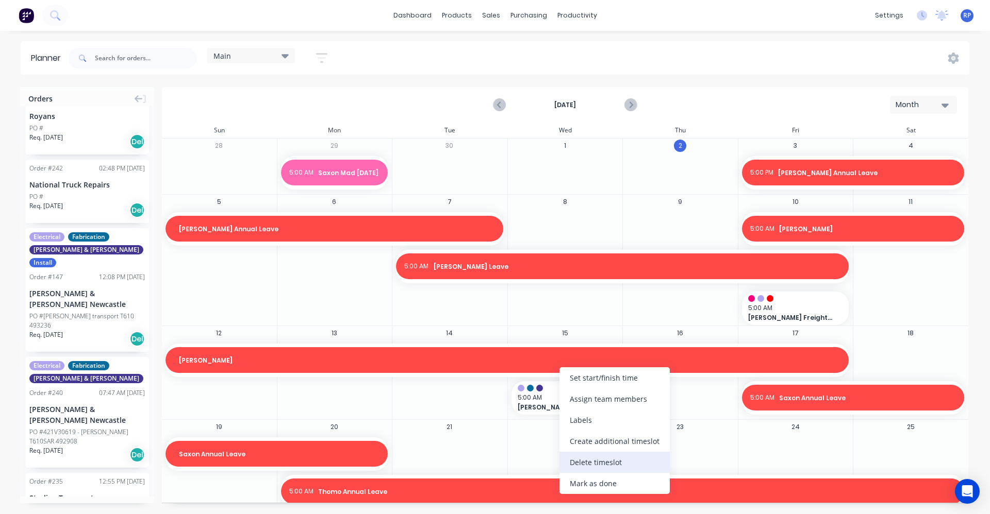
click at [629, 463] on div "Delete timeslot" at bounding box center [614, 462] width 110 height 21
